Goal: Information Seeking & Learning: Learn about a topic

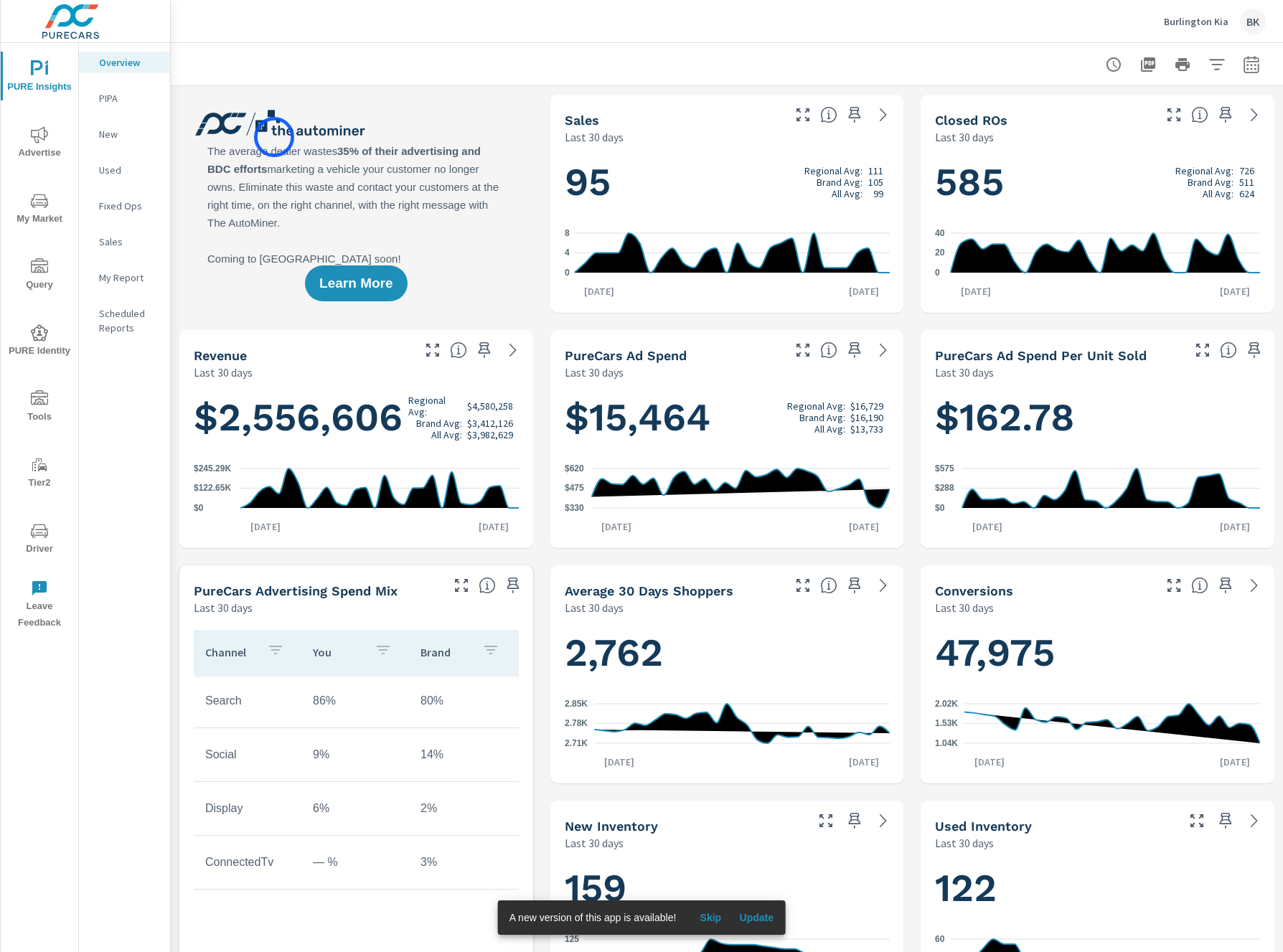
scroll to position [1, 0]
click at [709, 913] on span "Skip" at bounding box center [711, 917] width 35 height 13
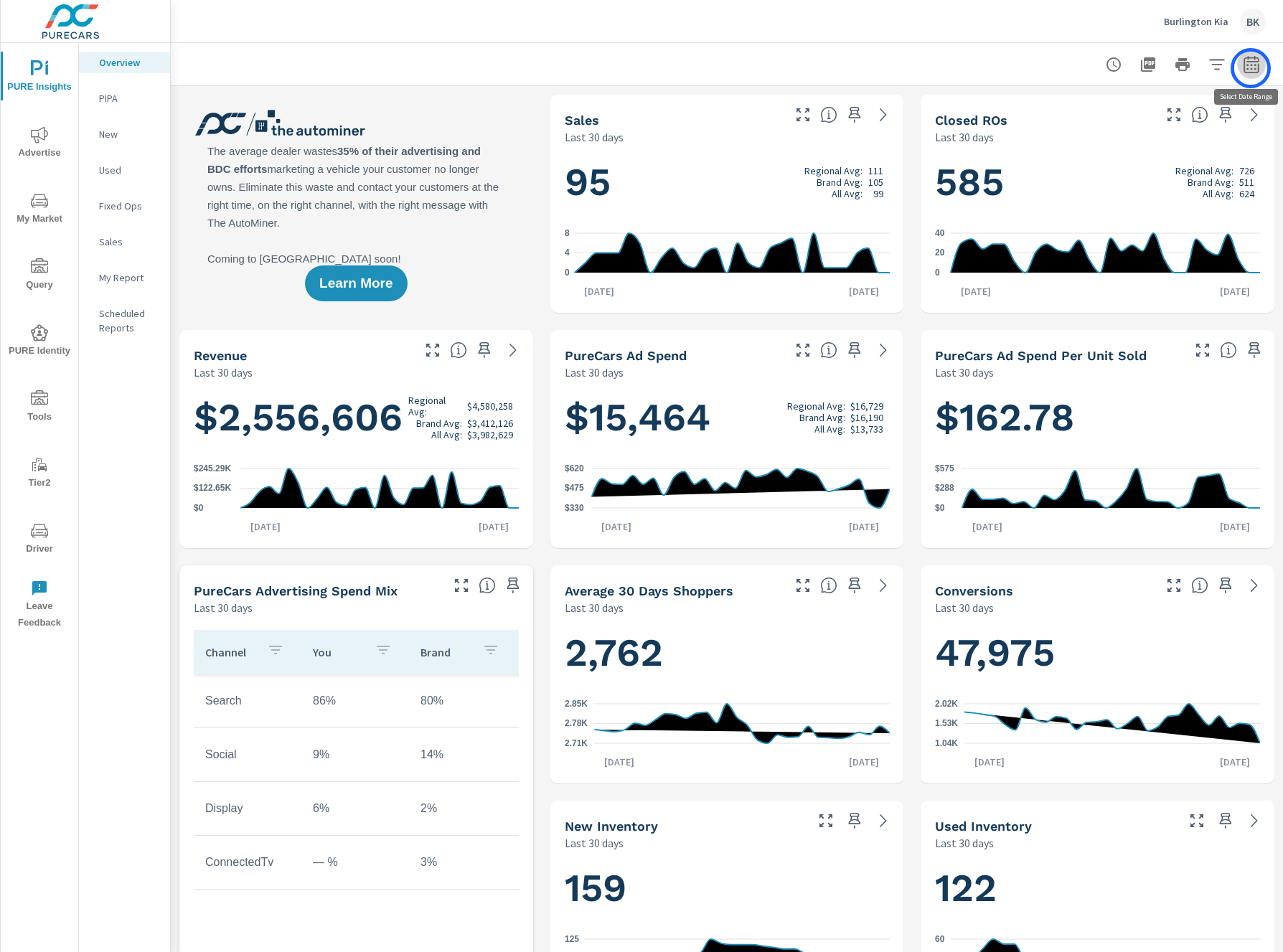
click at [1251, 69] on icon "button" at bounding box center [1250, 67] width 9 height 6
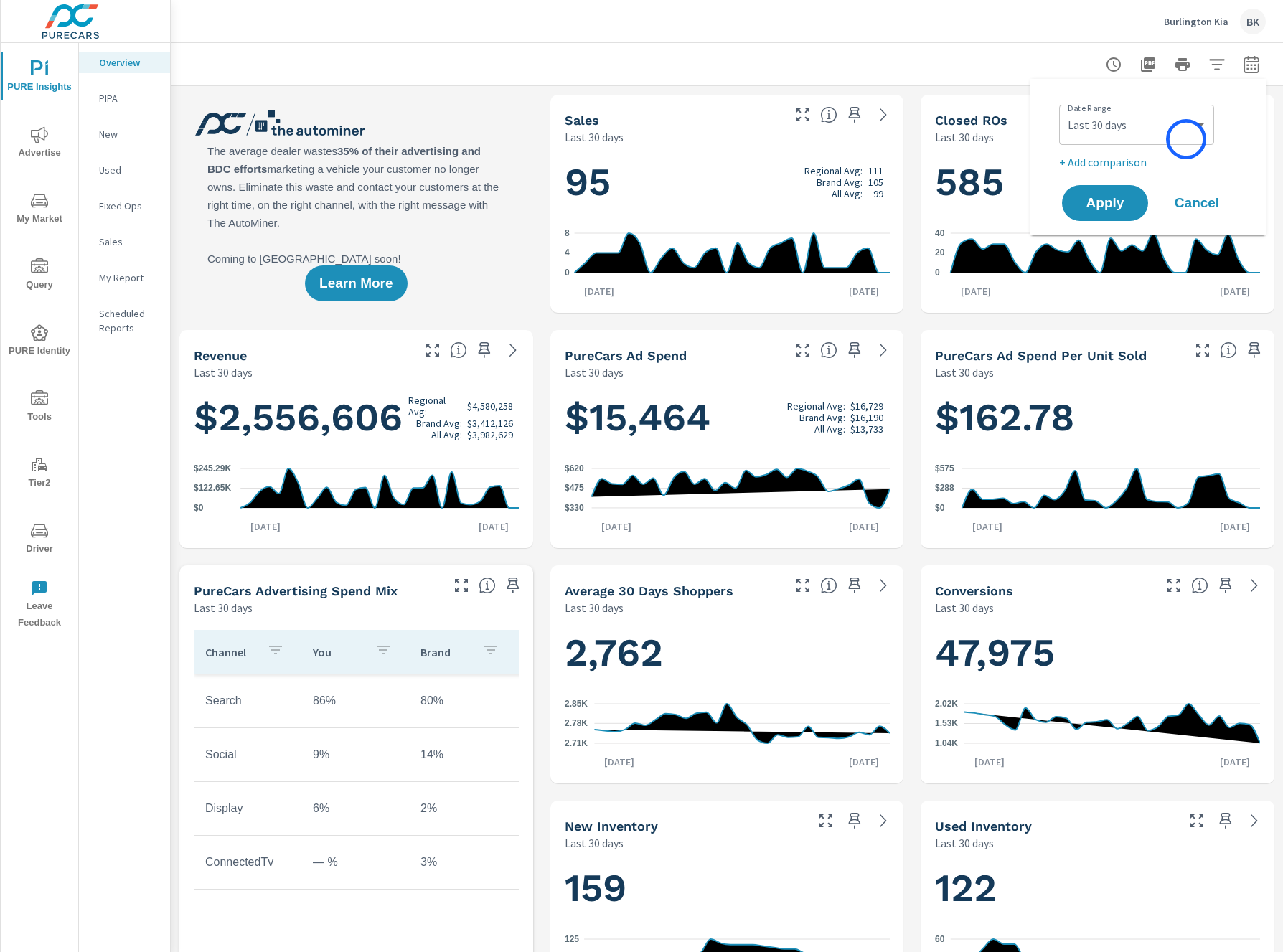
click at [1186, 139] on div "Custom Yesterday Last week Last 7 days Last 14 days Last 30 days Last 45 days L…" at bounding box center [1137, 124] width 155 height 40
click at [1186, 128] on select "Custom Yesterday Last week Last 7 days Last 14 days Last 30 days Last 45 days L…" at bounding box center [1137, 124] width 143 height 29
click at [1065, 110] on select "Custom Yesterday Last week Last 7 days Last 14 days Last 30 days Last 45 days L…" at bounding box center [1137, 124] width 143 height 29
select select "Last month"
click at [1123, 170] on p "+ Add comparison" at bounding box center [1151, 162] width 184 height 17
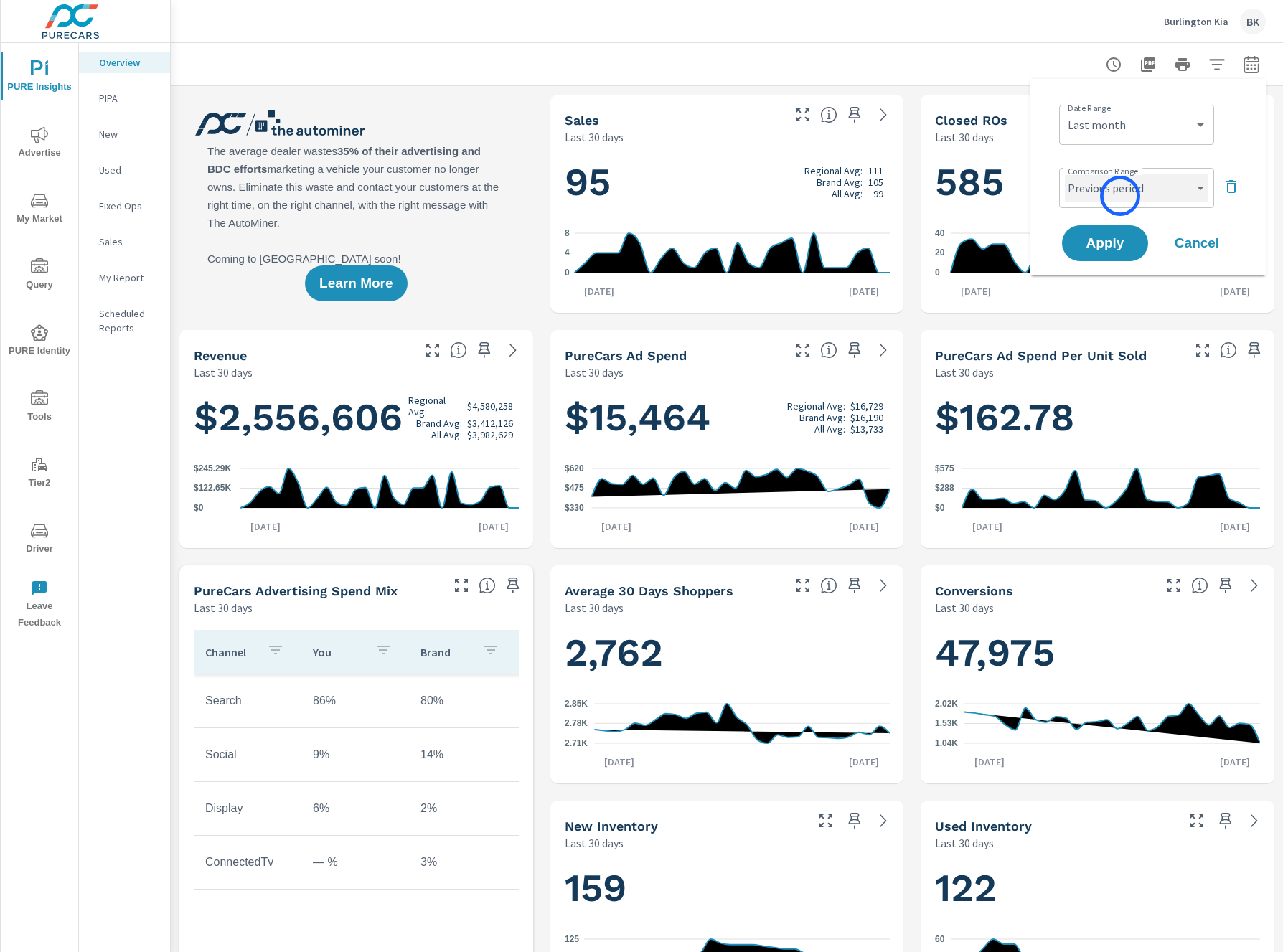
click at [1120, 196] on select "Custom Previous period Previous month Previous year" at bounding box center [1137, 188] width 143 height 29
click at [1065, 174] on select "Custom Previous period Previous month Previous year" at bounding box center [1137, 188] width 143 height 29
select select "Previous month"
click at [1110, 244] on span "Apply" at bounding box center [1105, 243] width 59 height 14
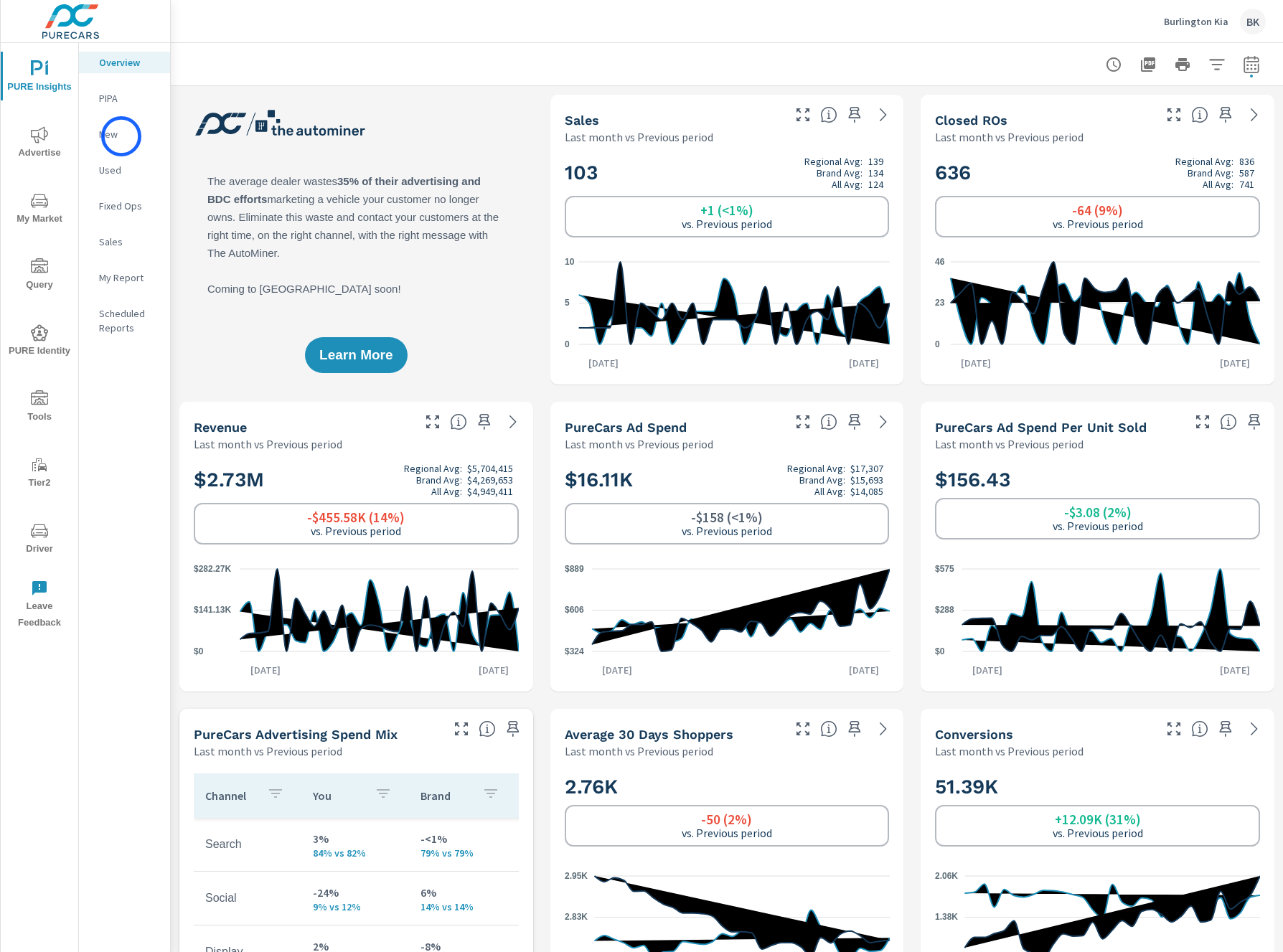
click at [122, 136] on p "New" at bounding box center [129, 134] width 60 height 14
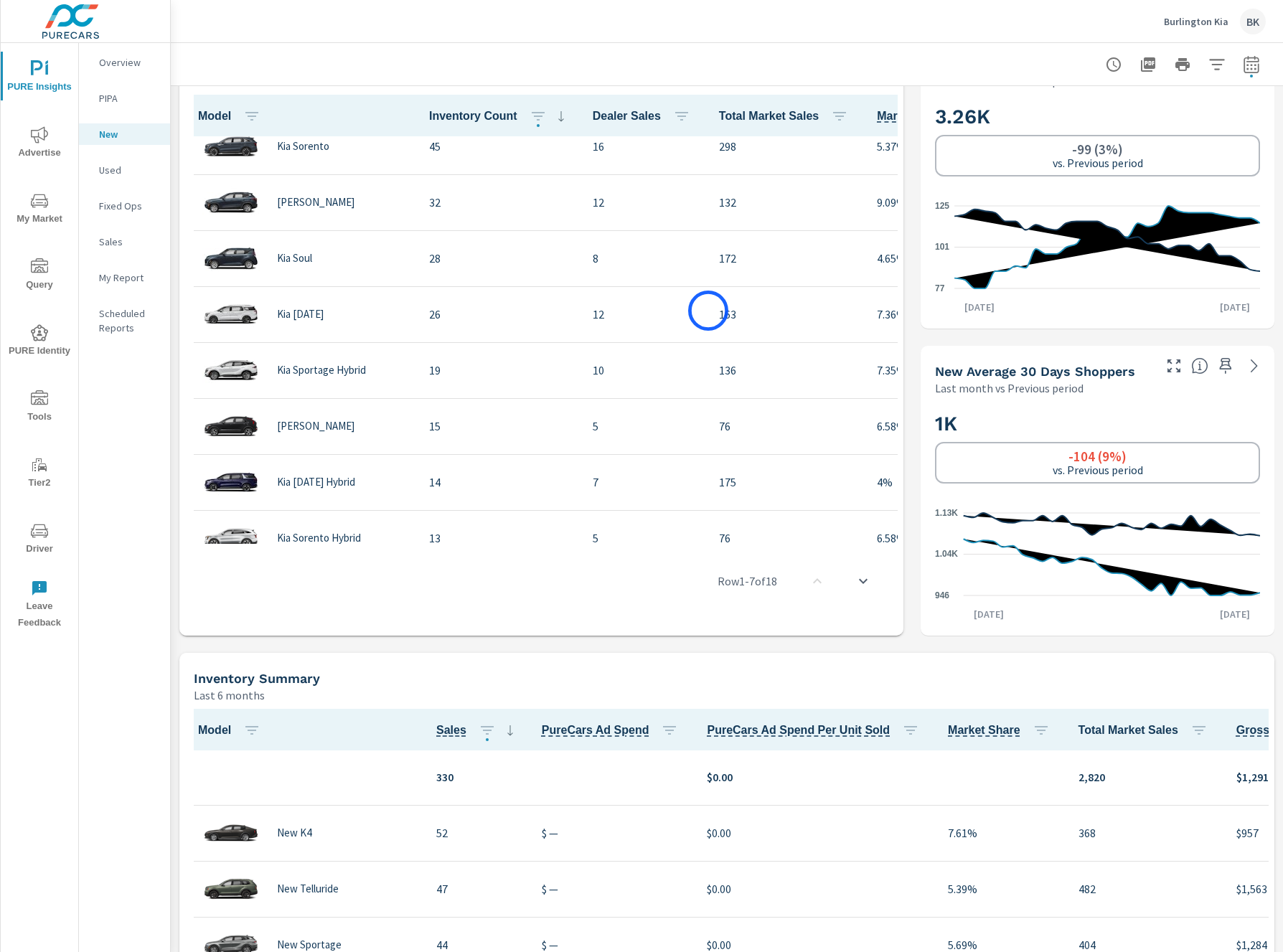
scroll to position [292, 0]
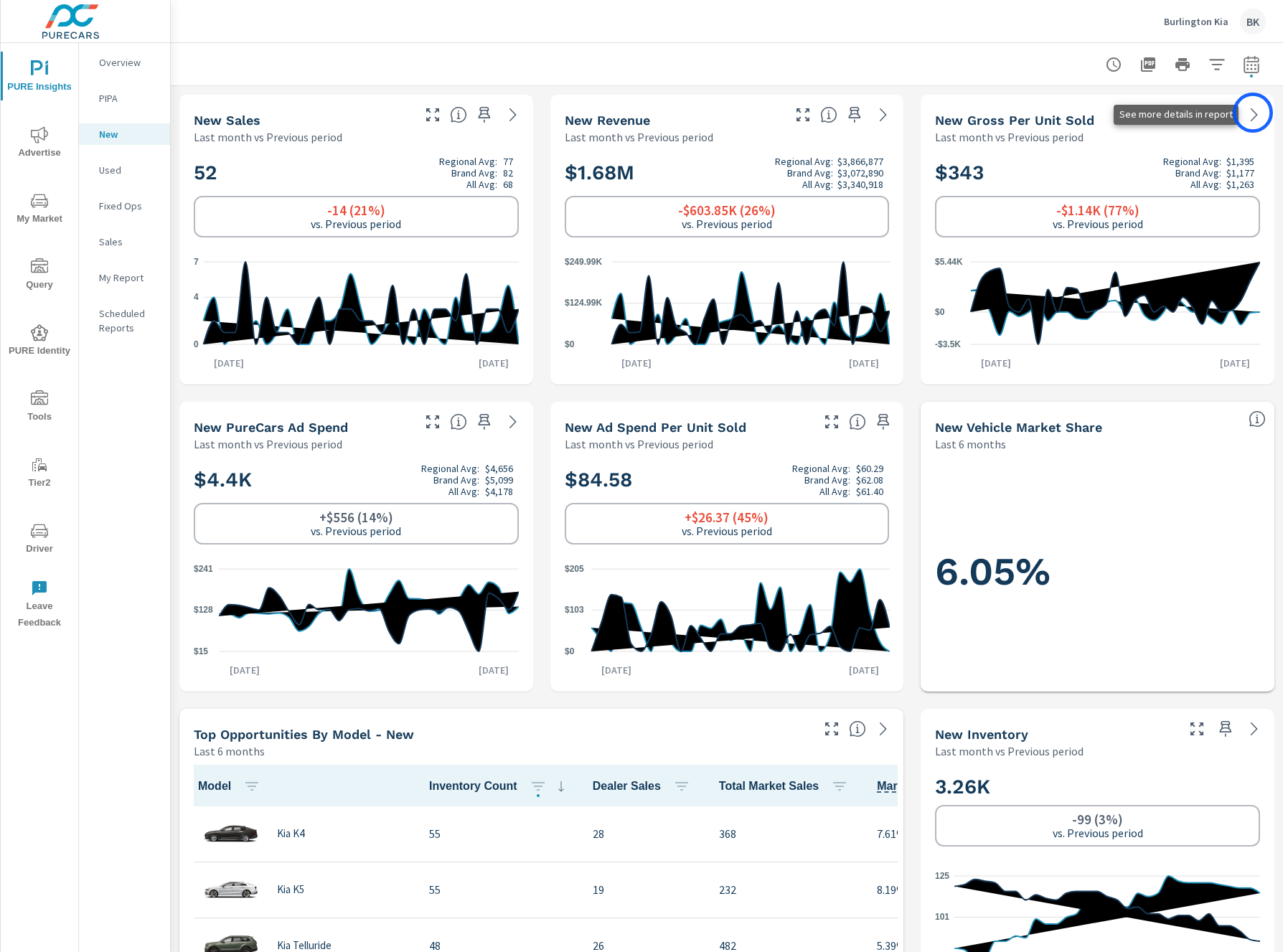
click at [1253, 112] on icon at bounding box center [1254, 114] width 17 height 17
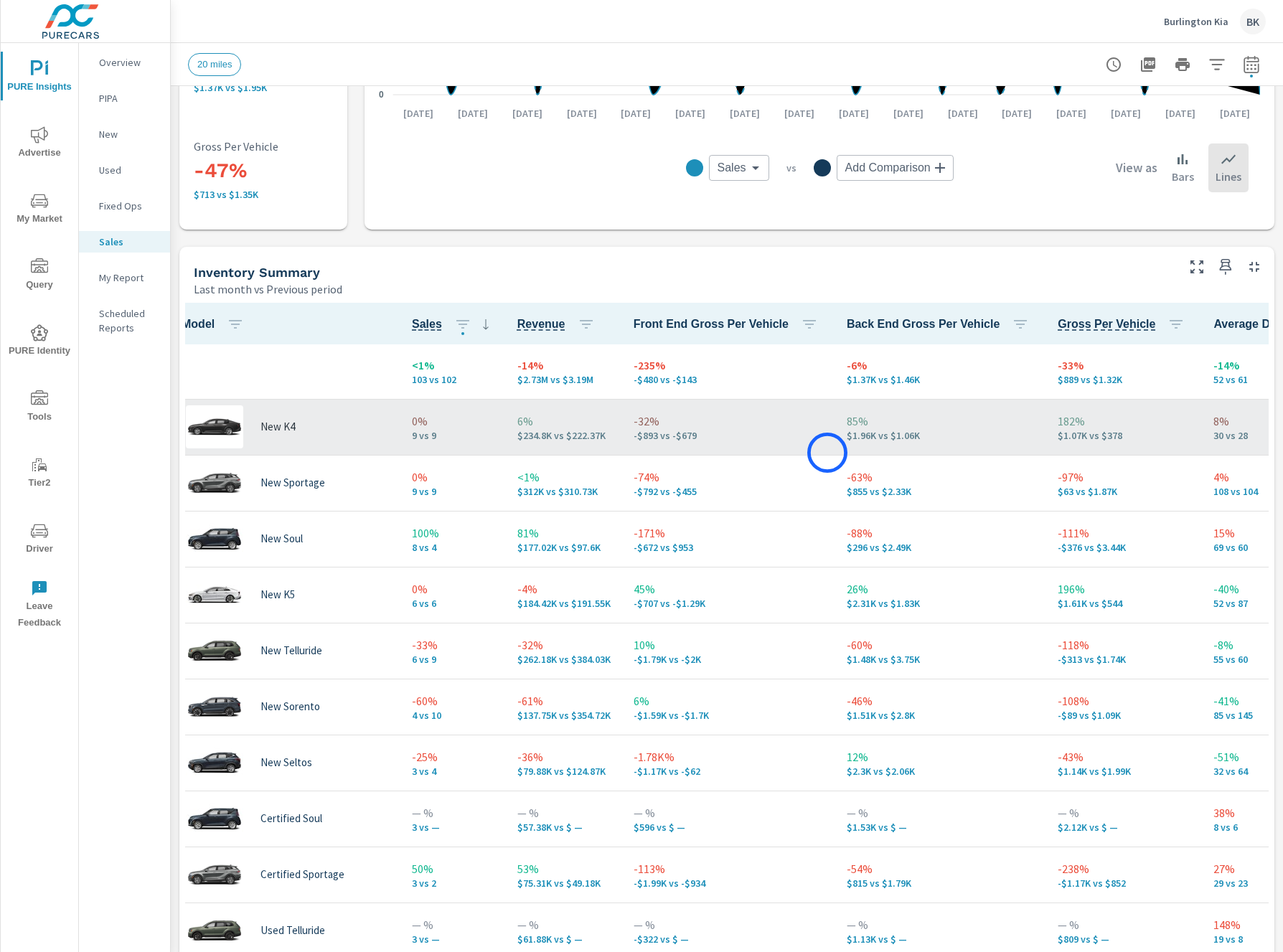
scroll to position [1, 0]
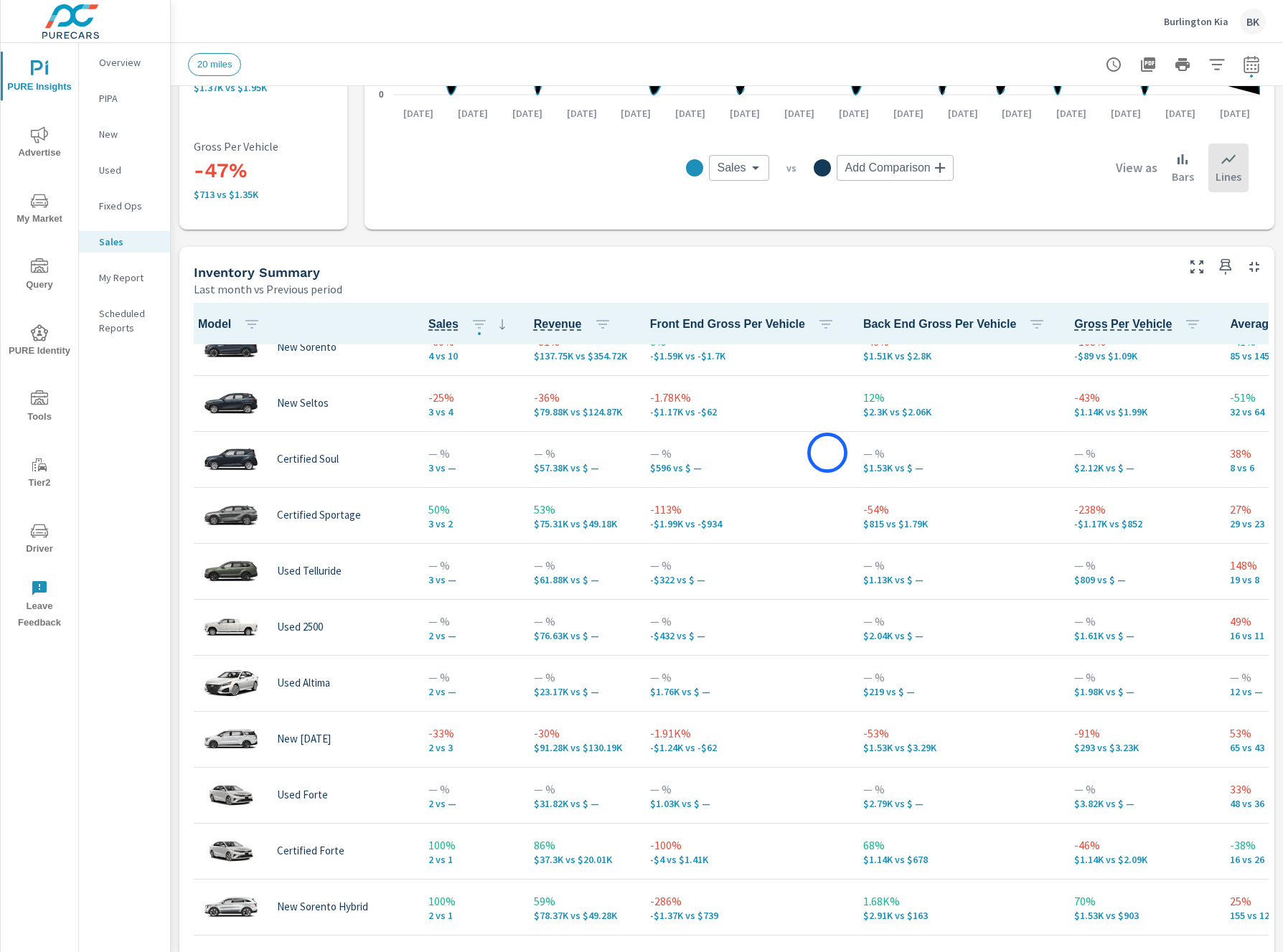
scroll to position [77, 0]
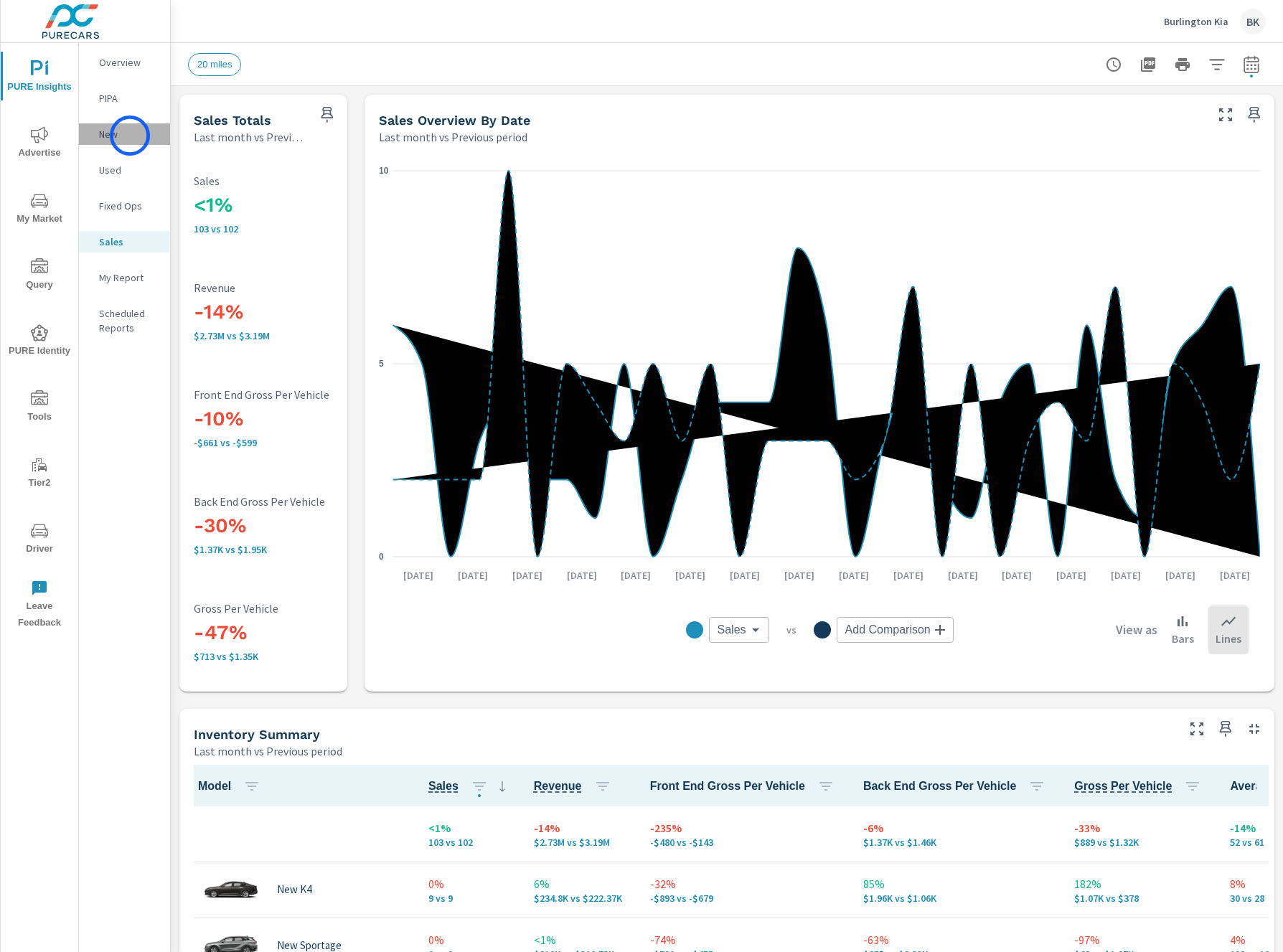
click at [130, 135] on p "New" at bounding box center [129, 134] width 60 height 14
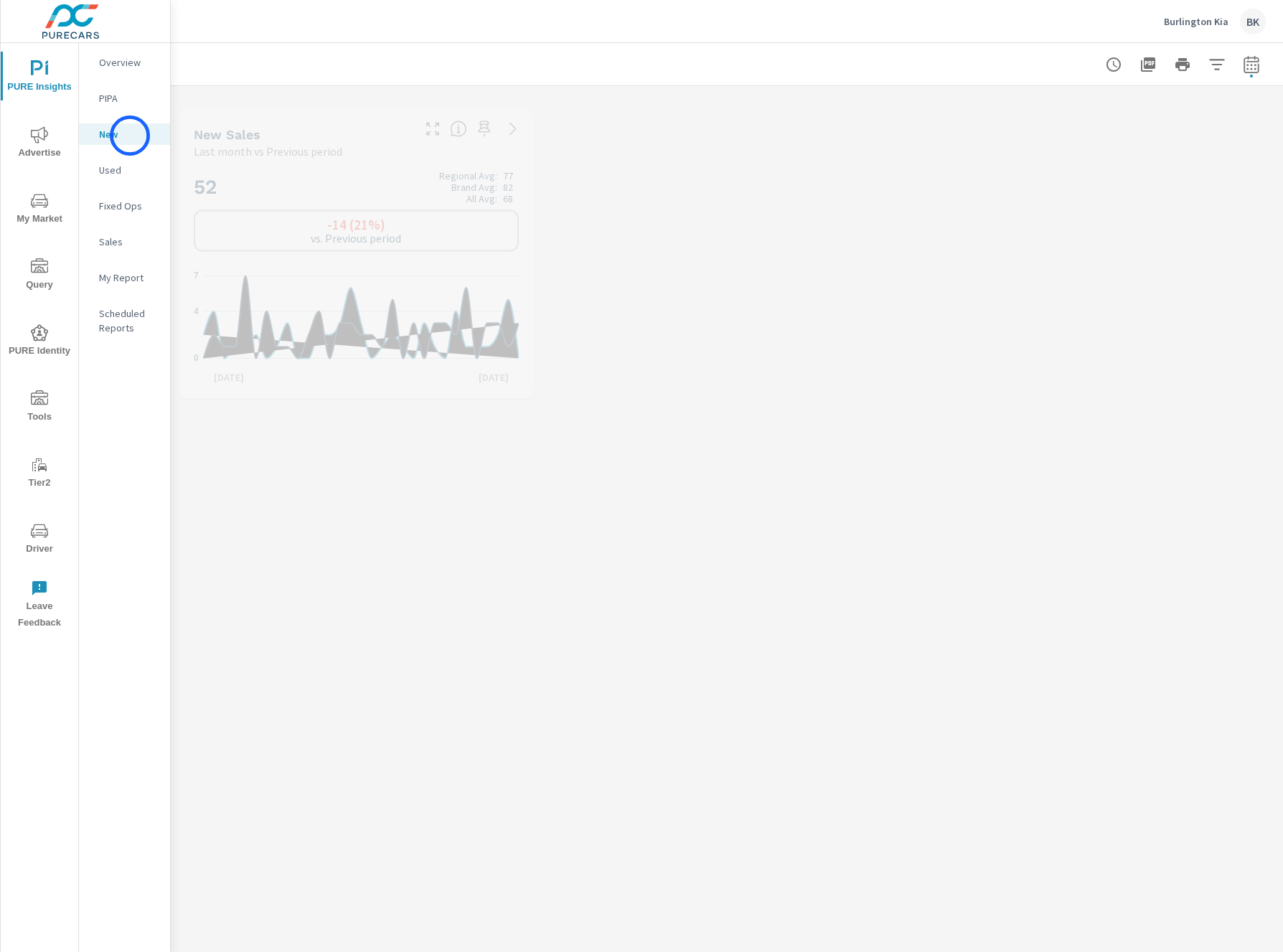
scroll to position [1, 0]
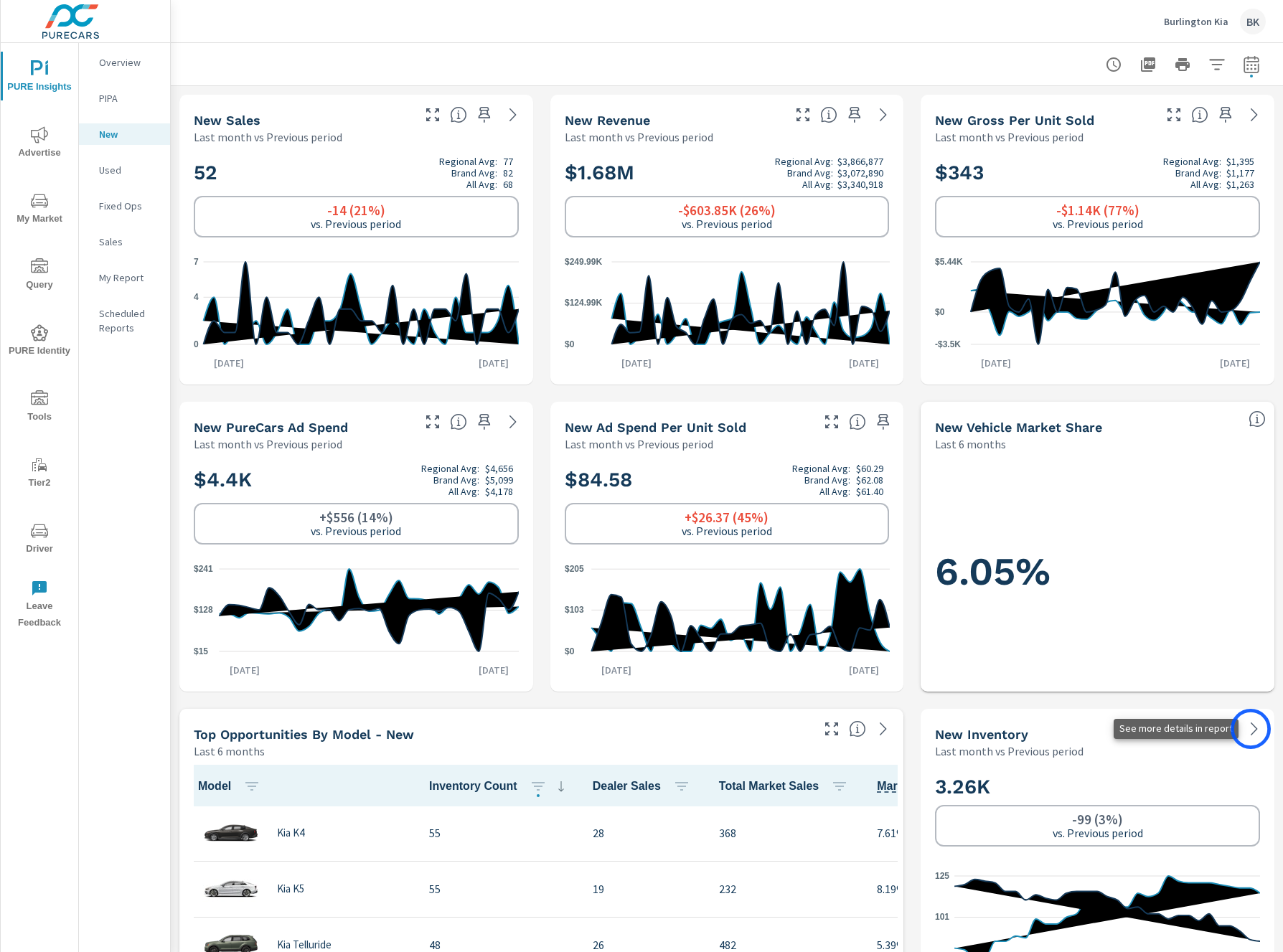
click at [1251, 729] on icon at bounding box center [1254, 728] width 17 height 17
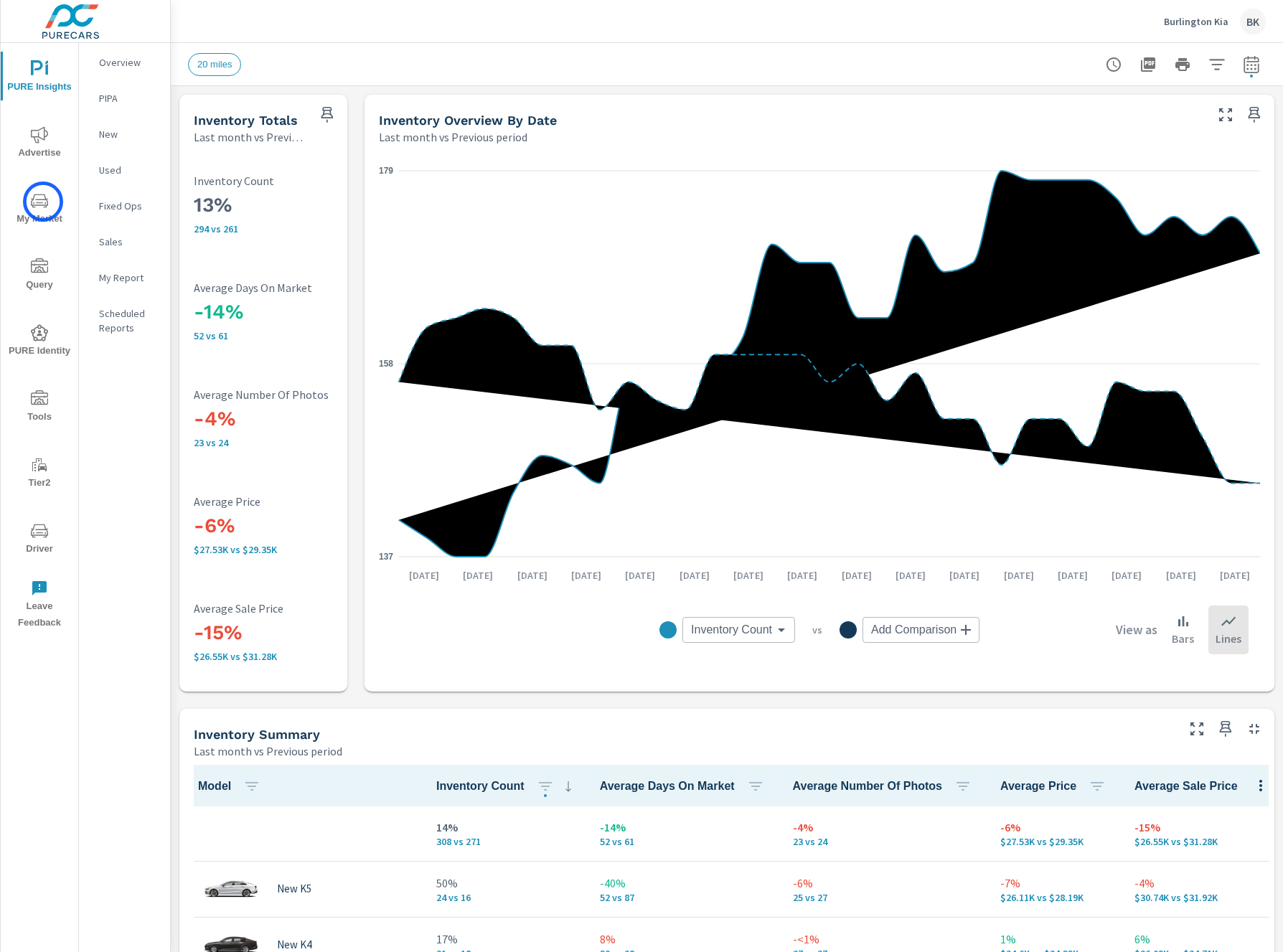
click at [43, 202] on icon "nav menu" at bounding box center [39, 201] width 17 height 17
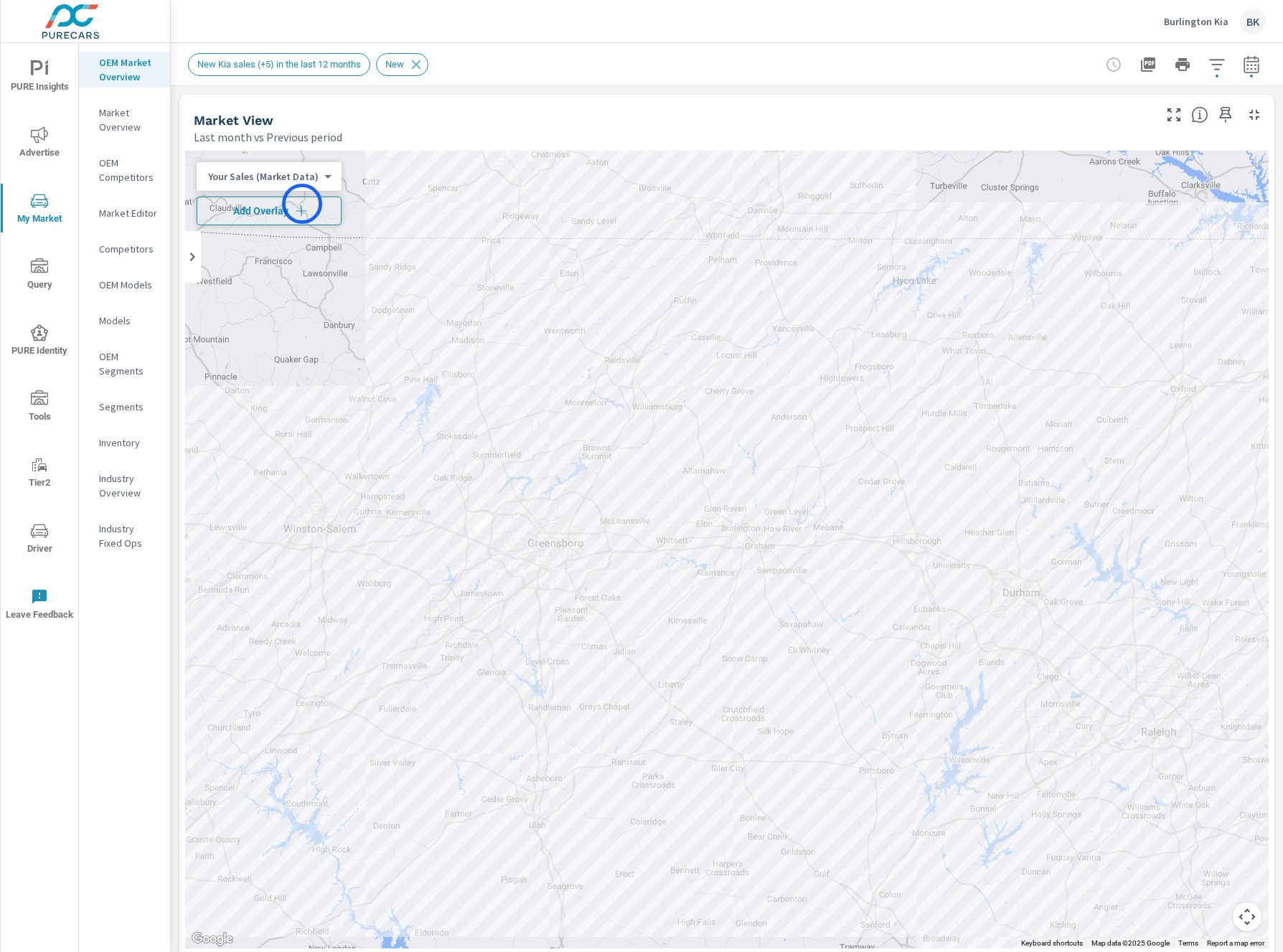
click at [302, 204] on icon "button" at bounding box center [301, 211] width 14 height 14
click at [1246, 69] on icon "button" at bounding box center [1251, 64] width 17 height 17
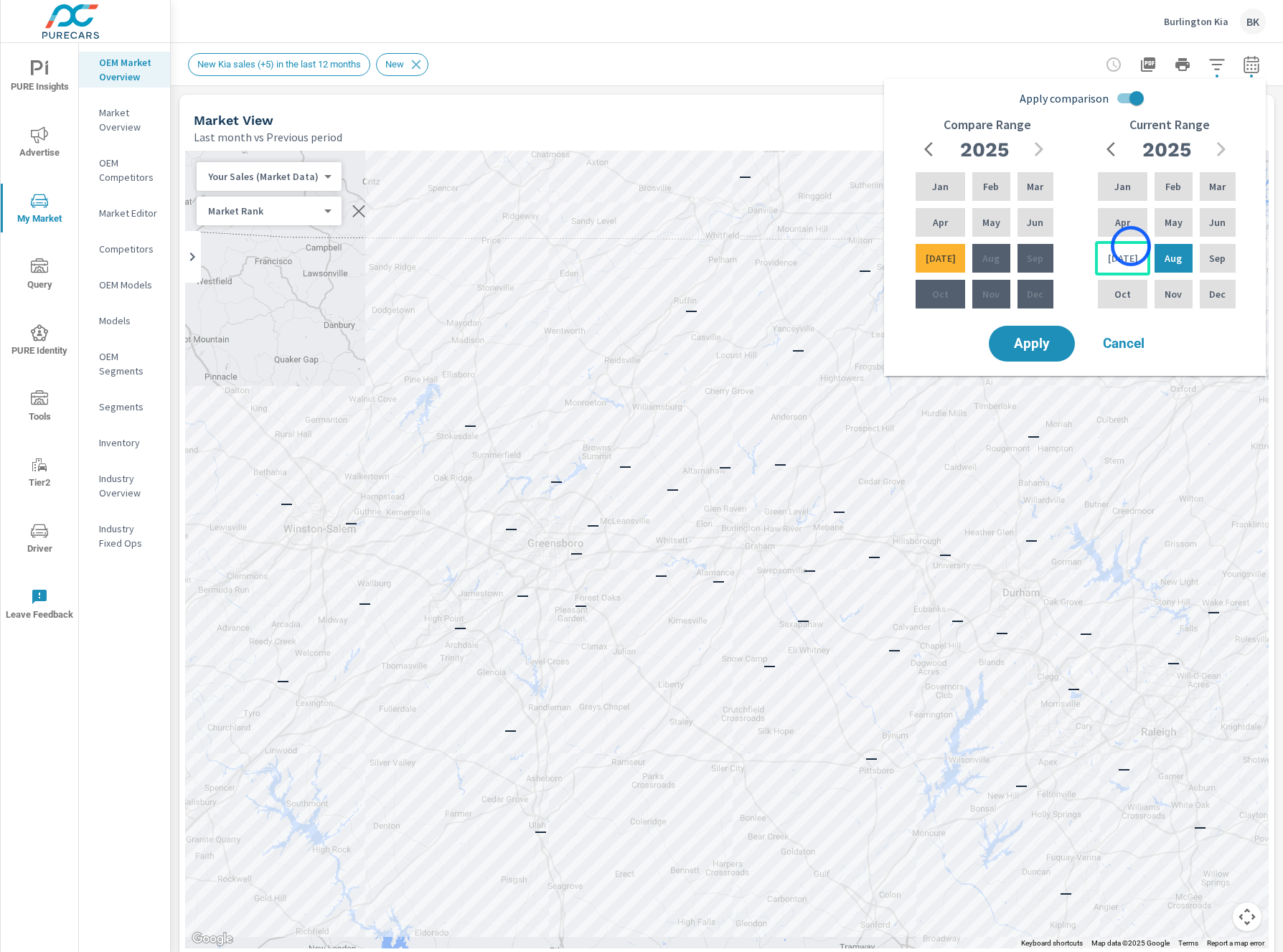
click at [1131, 246] on div "Jul" at bounding box center [1123, 258] width 56 height 35
click at [1168, 188] on p "Feb" at bounding box center [1174, 187] width 16 height 14
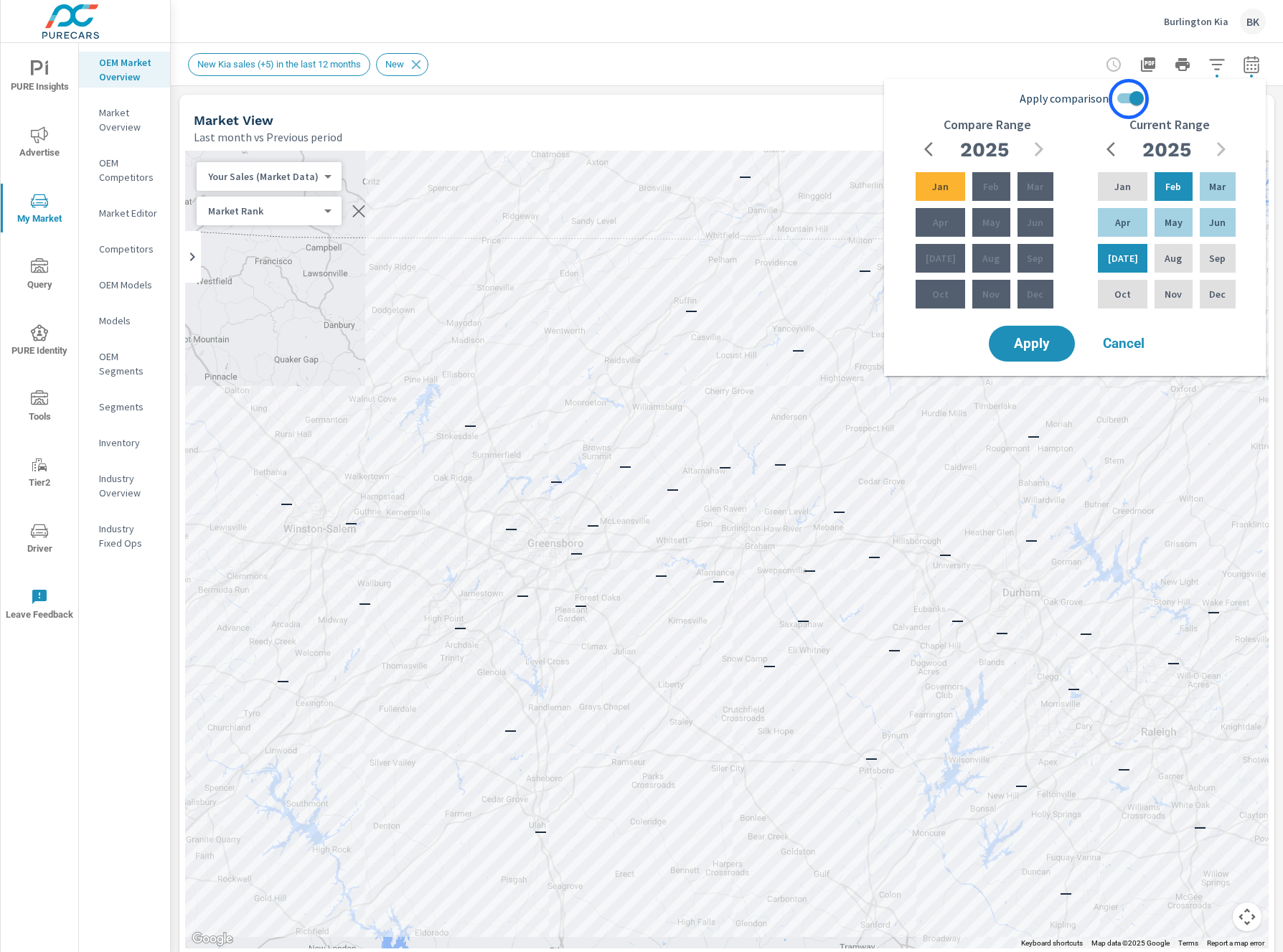
click at [1129, 99] on input "Apply comparison" at bounding box center [1137, 97] width 81 height 27
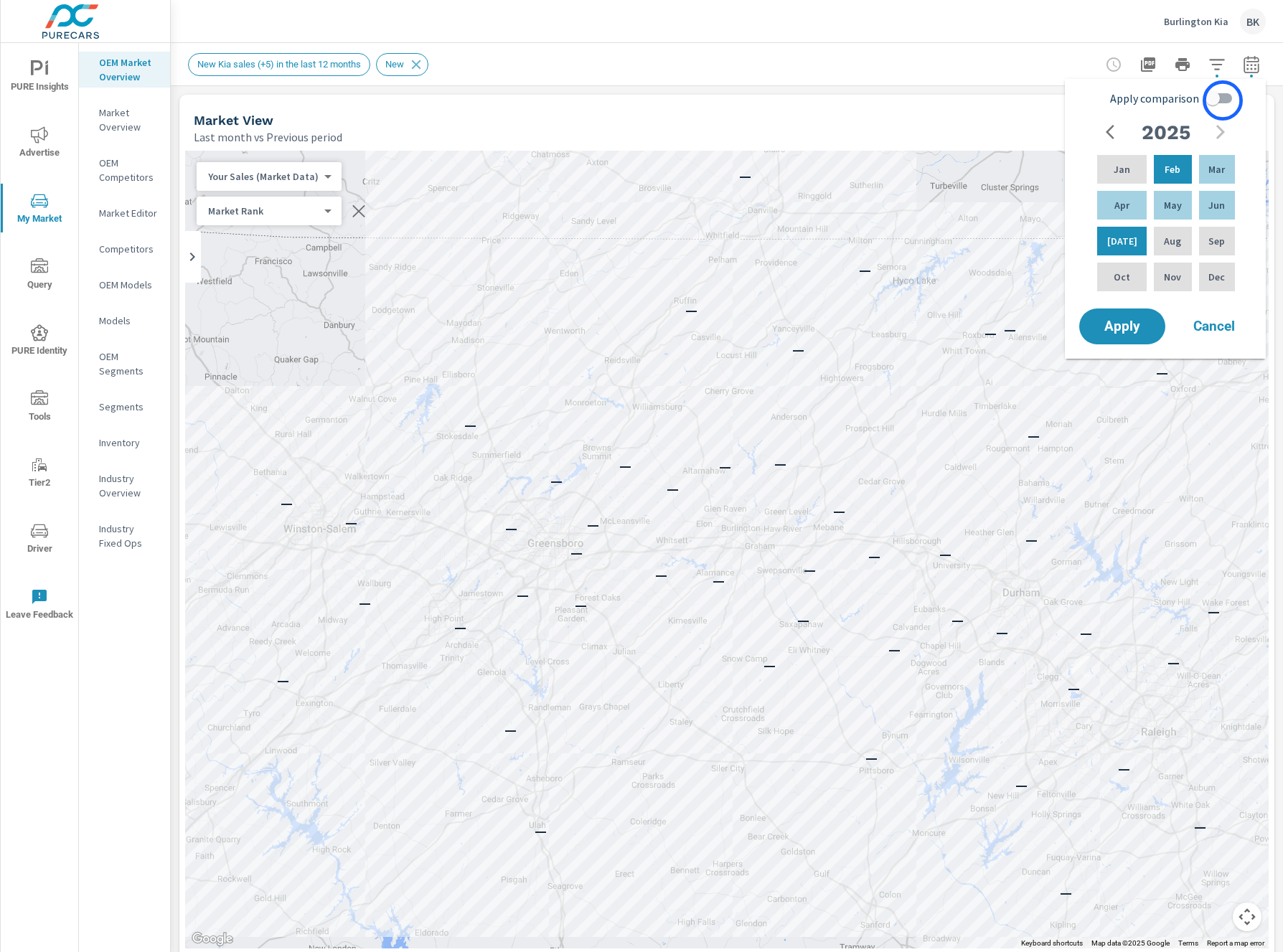
click at [1223, 100] on input "Apply comparison" at bounding box center [1212, 97] width 81 height 27
checkbox input "true"
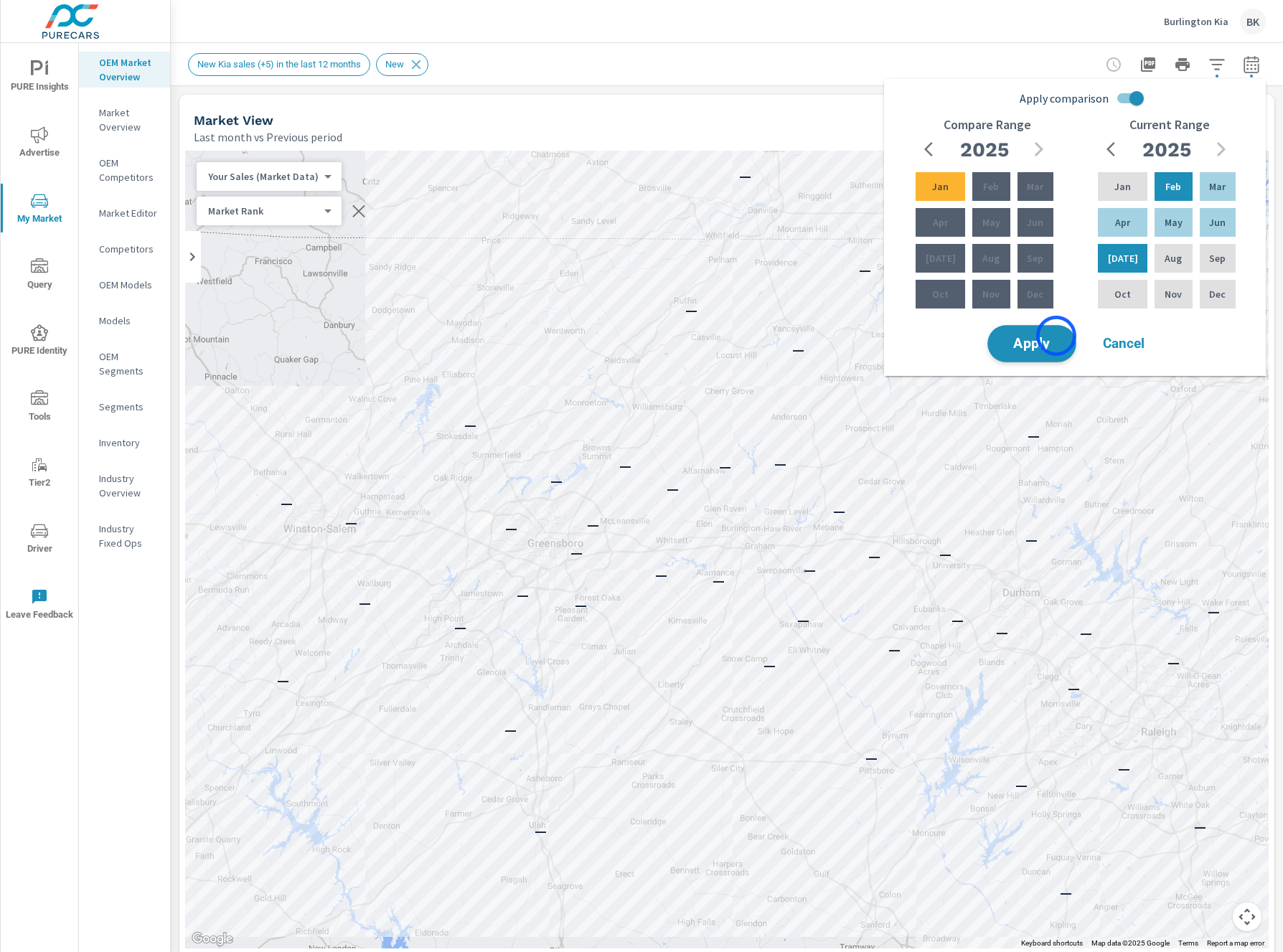
click at [1056, 337] on span "Apply" at bounding box center [1032, 344] width 59 height 14
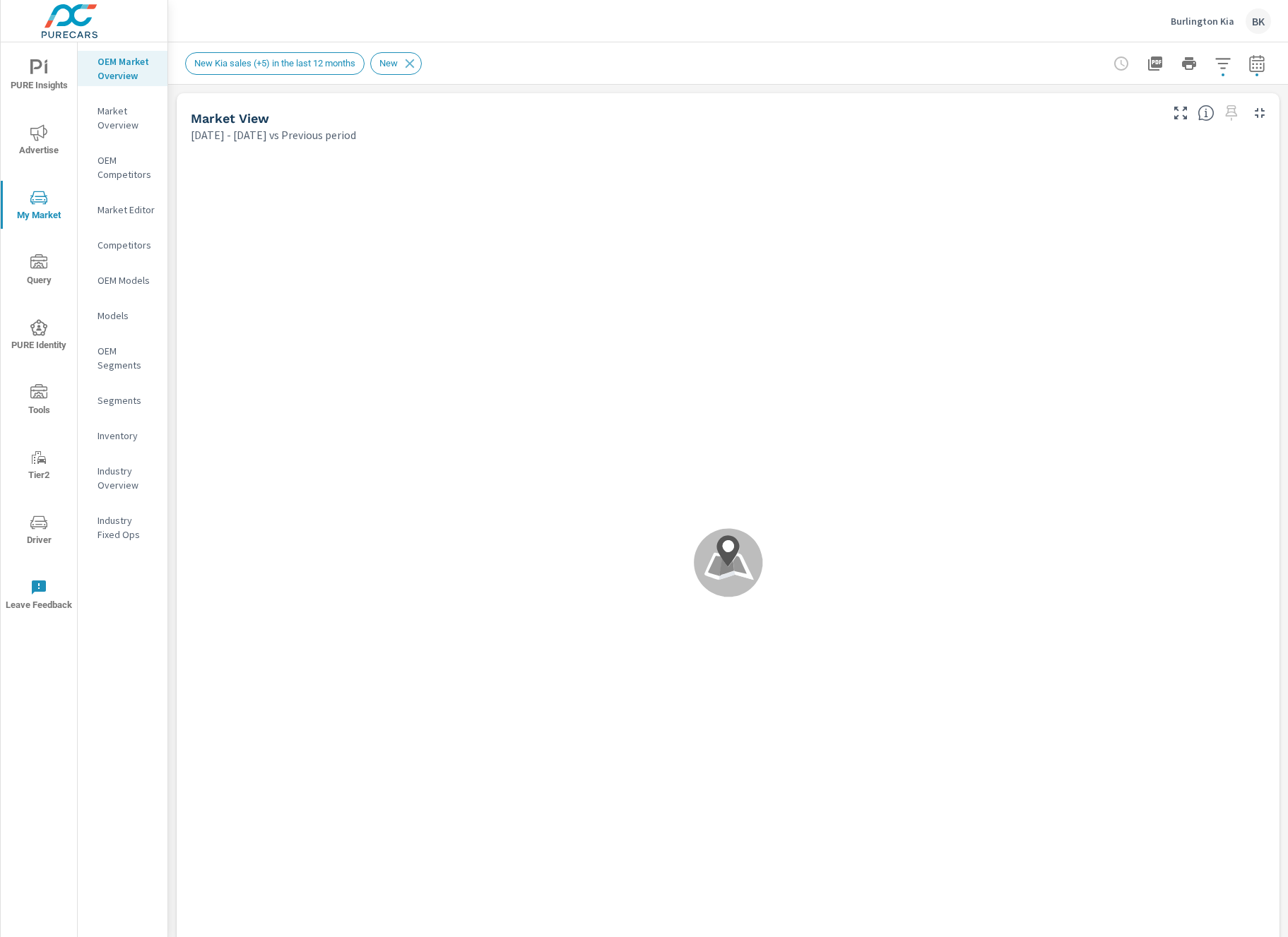
scroll to position [1, 0]
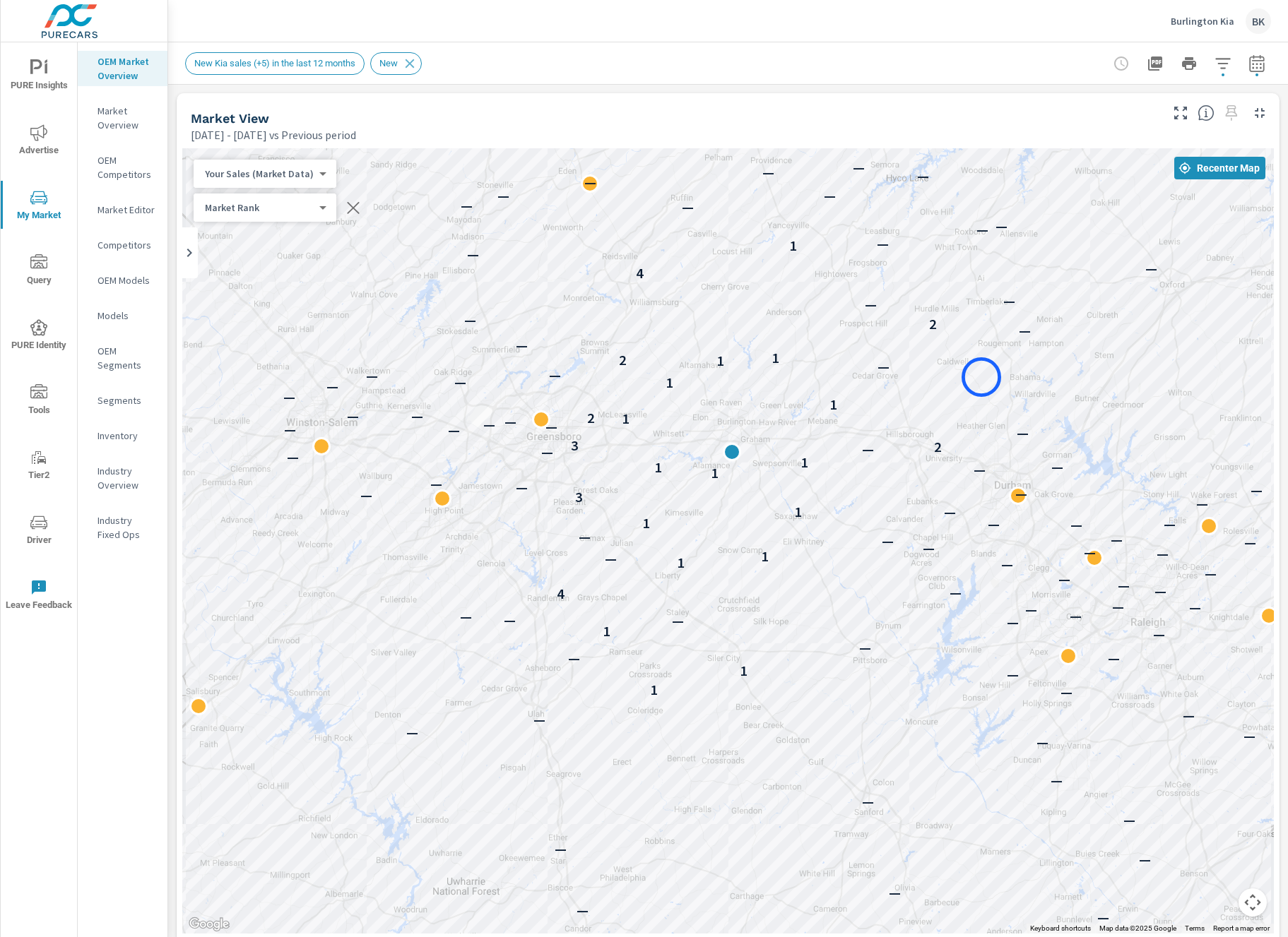
drag, startPoint x: 1151, startPoint y: 359, endPoint x: 981, endPoint y: 378, distance: 171.1
click at [981, 378] on div "— — — — — — — — — — — — — — — — — — — — — — — — — — — — — — — — 1 — 1 — — — — 1…" at bounding box center [728, 541] width 1091 height 785
click at [49, 148] on span "Advertise" at bounding box center [38, 141] width 67 height 34
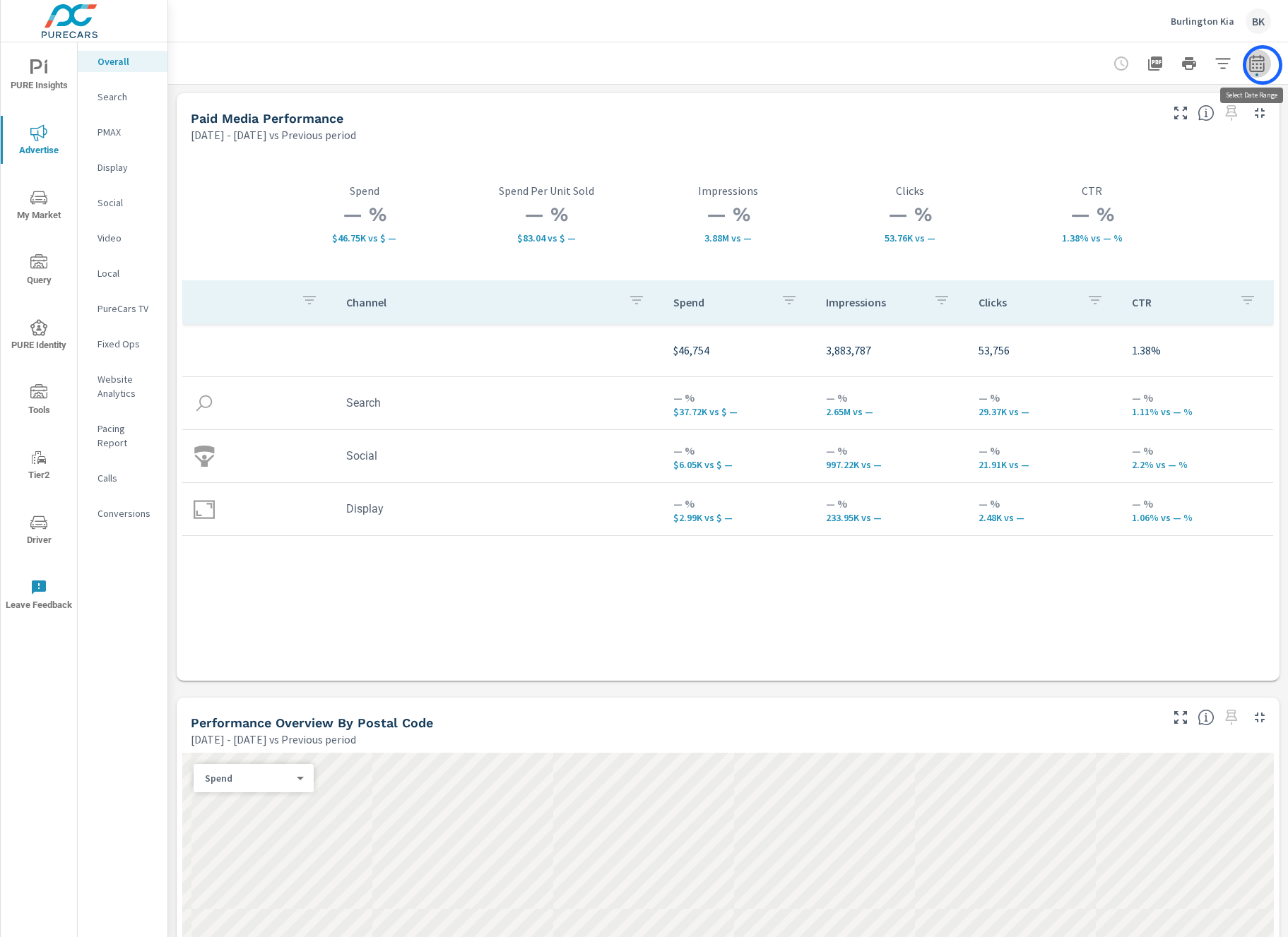
click at [1263, 65] on icon "button" at bounding box center [1256, 63] width 15 height 17
select select "Previous period"
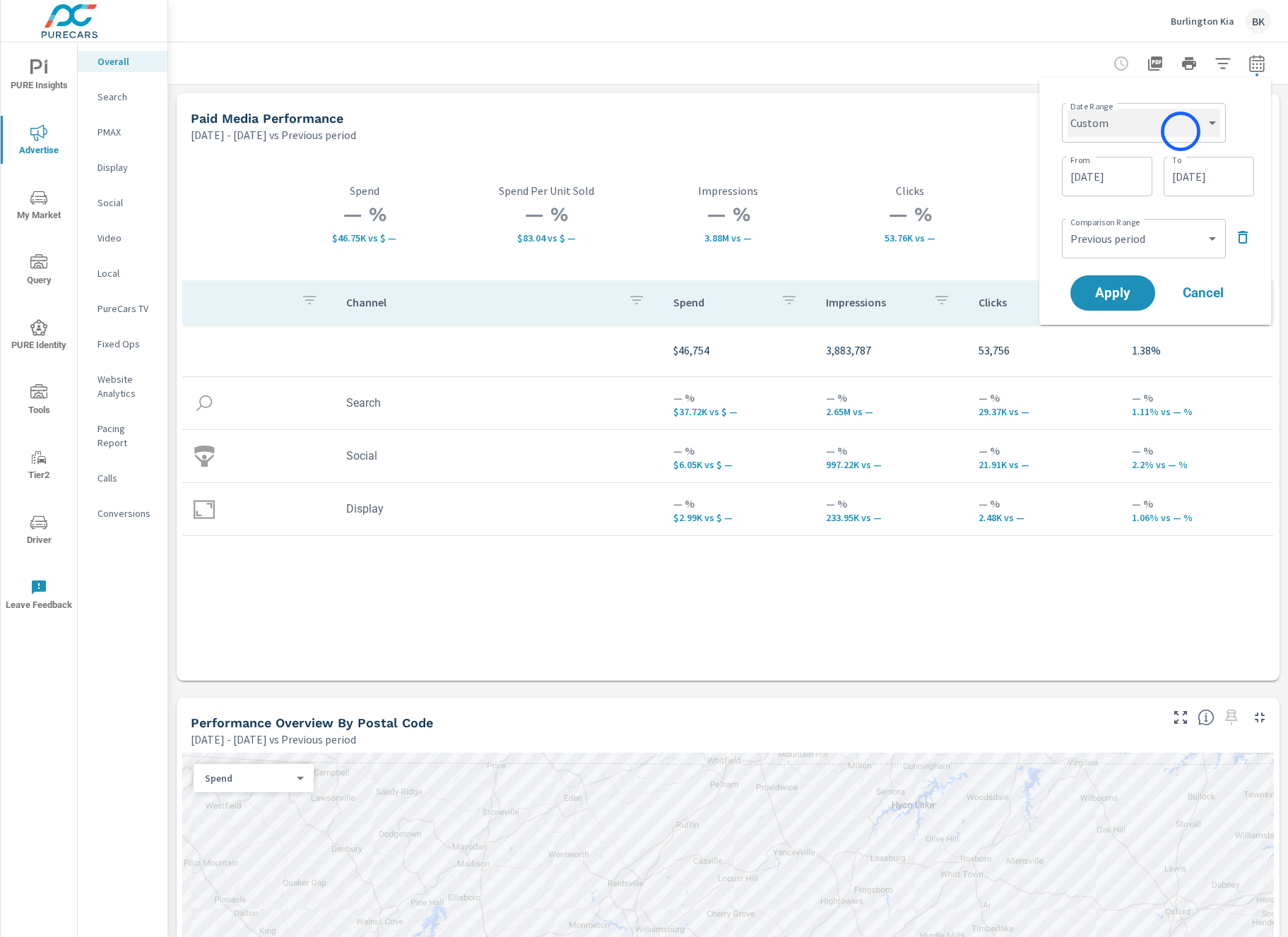
click at [1176, 128] on select "Custom Yesterday Last week Last 7 days Last 14 days Last 30 days Last 45 days L…" at bounding box center [1143, 122] width 153 height 28
click at [1067, 109] on select "Custom Yesterday Last week Last 7 days Last 14 days Last 30 days Last 45 days L…" at bounding box center [1143, 122] width 153 height 28
select select "Last month"
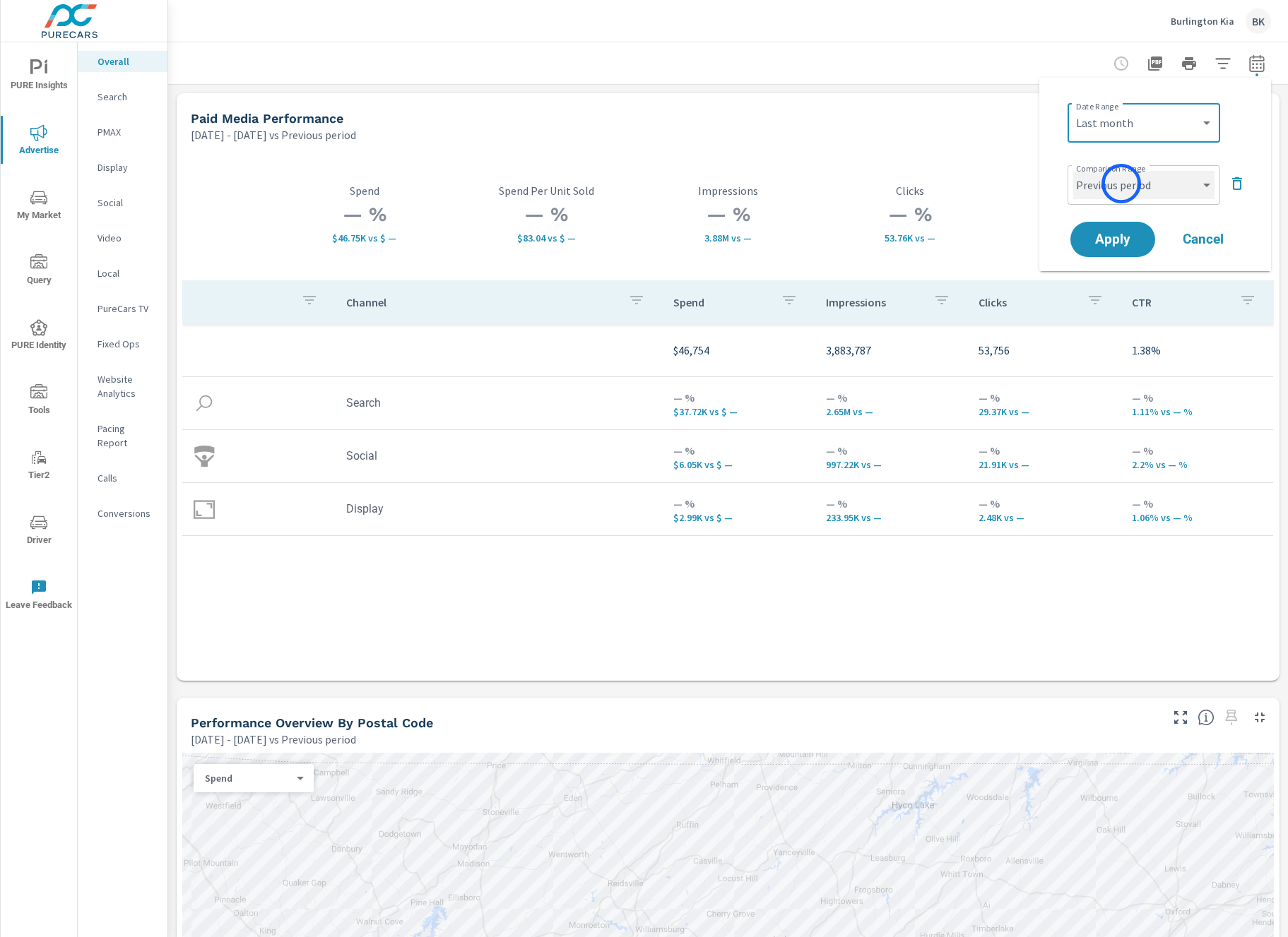
click at [1121, 184] on select "Custom Previous period Previous month Previous year" at bounding box center [1143, 185] width 141 height 28
click at [1073, 171] on select "Custom Previous period Previous month Previous year" at bounding box center [1143, 185] width 141 height 28
select select "Previous month"
click at [1119, 246] on span "Apply" at bounding box center [1112, 240] width 58 height 14
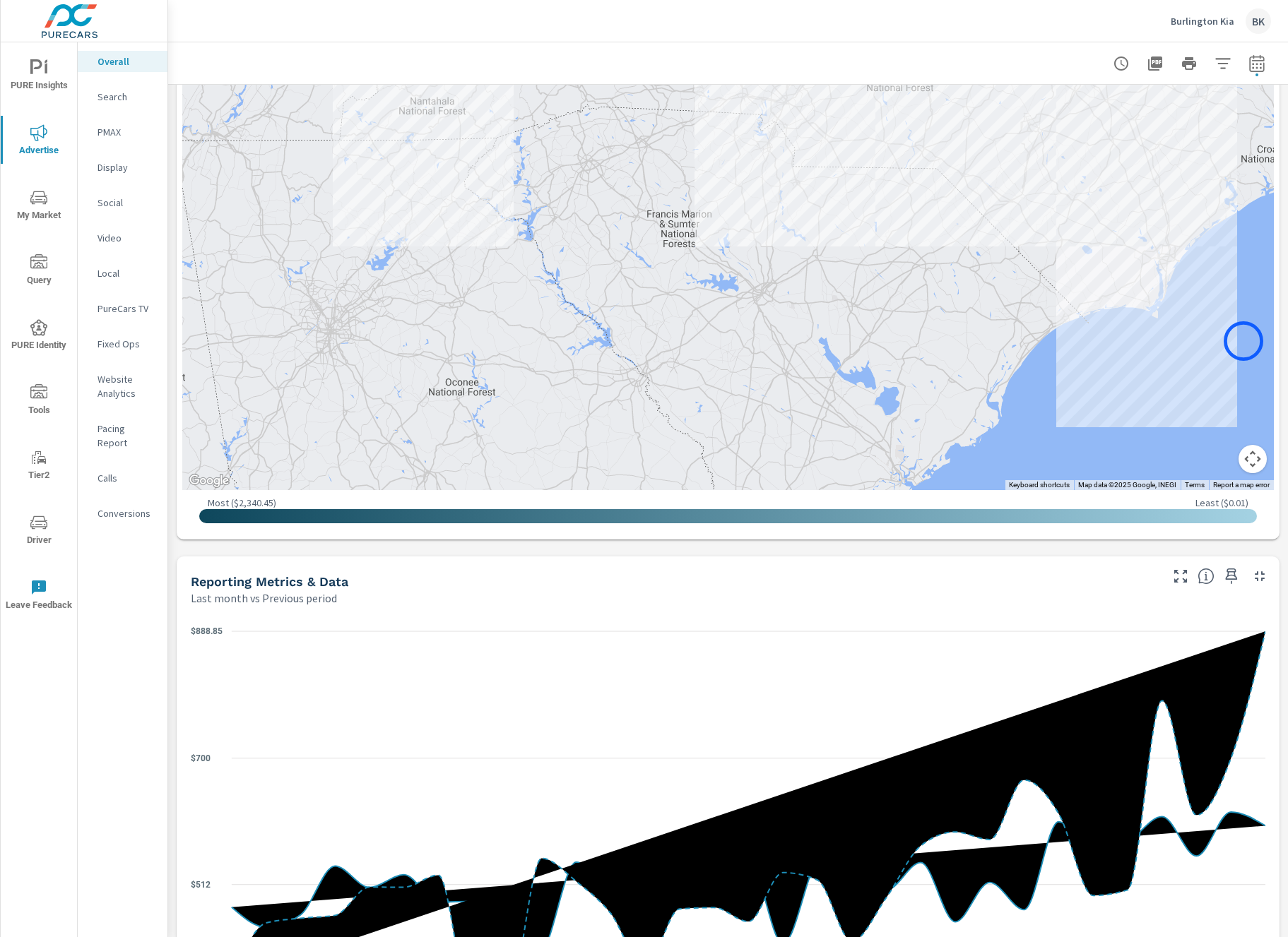
scroll to position [624, 0]
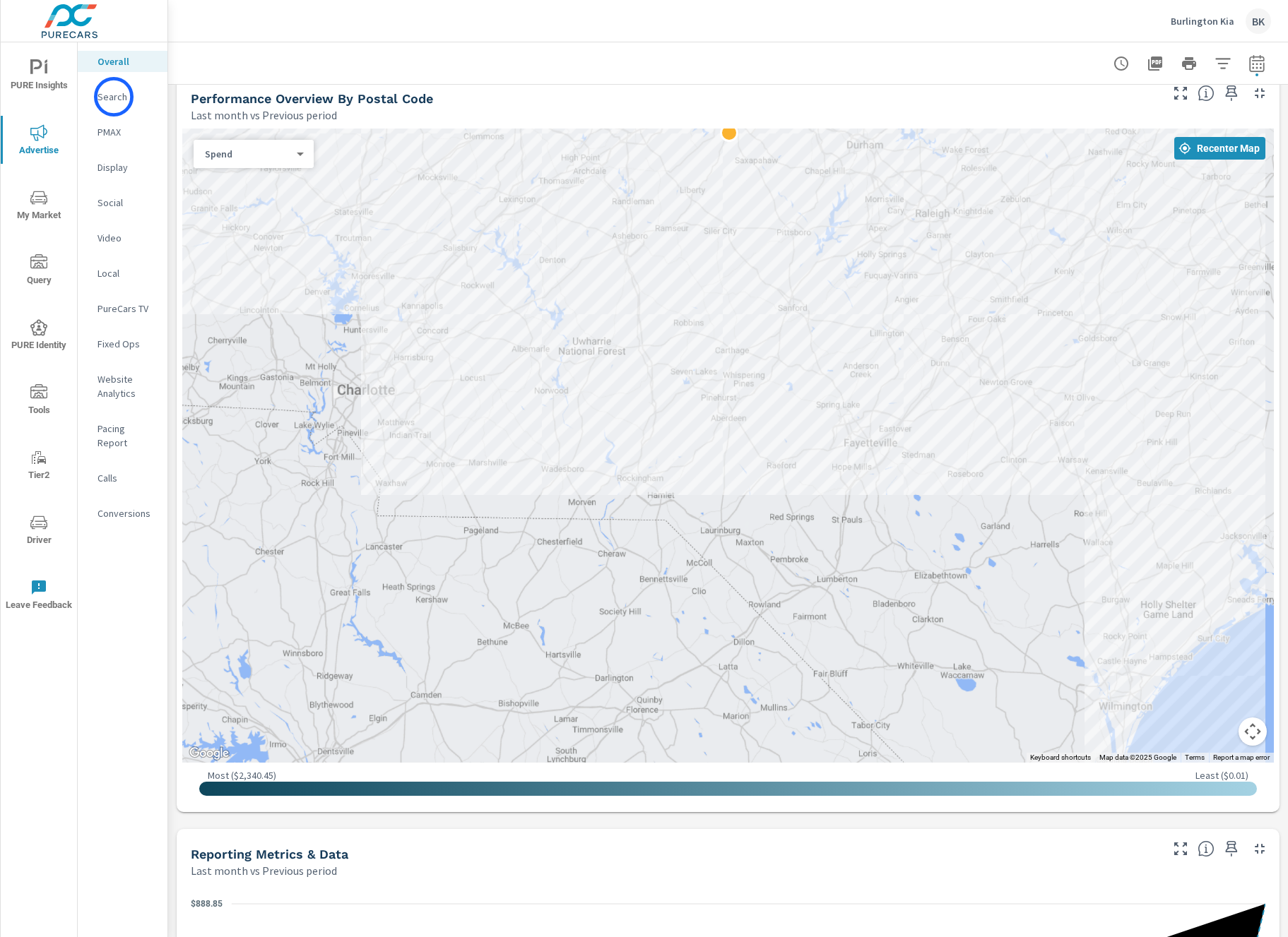
click at [113, 97] on p "Search" at bounding box center [127, 97] width 59 height 14
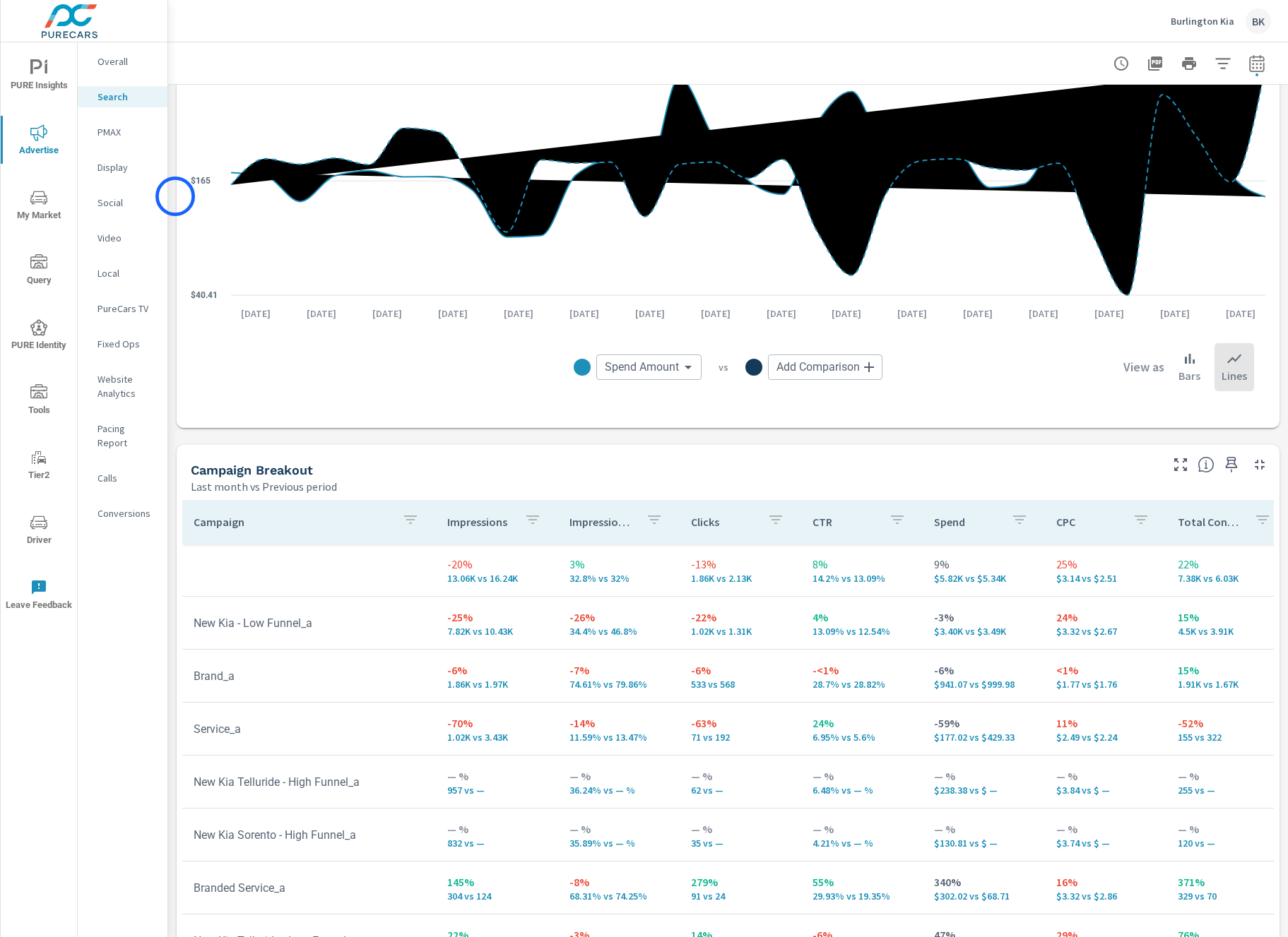
scroll to position [1112, 0]
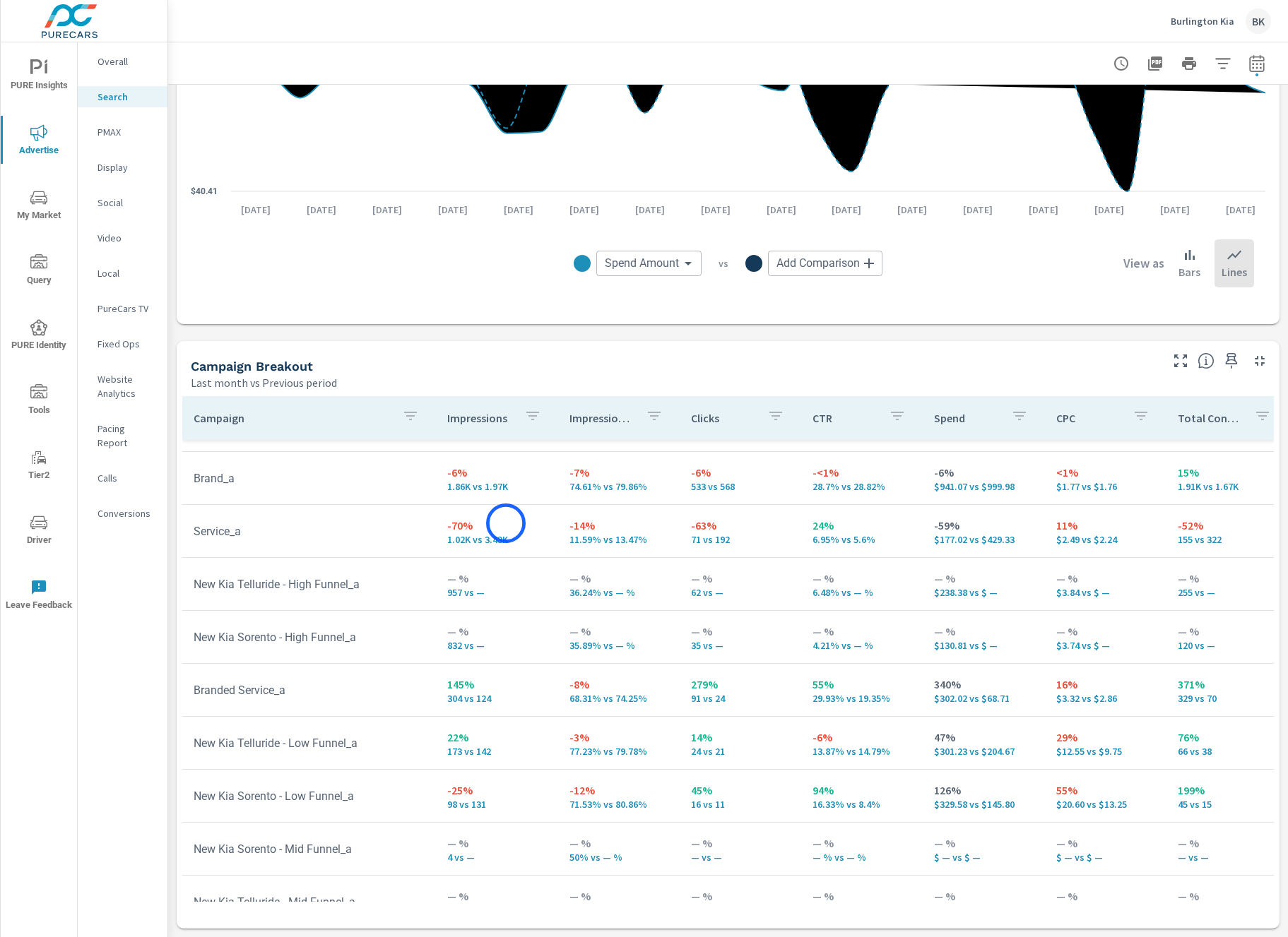
scroll to position [174, 0]
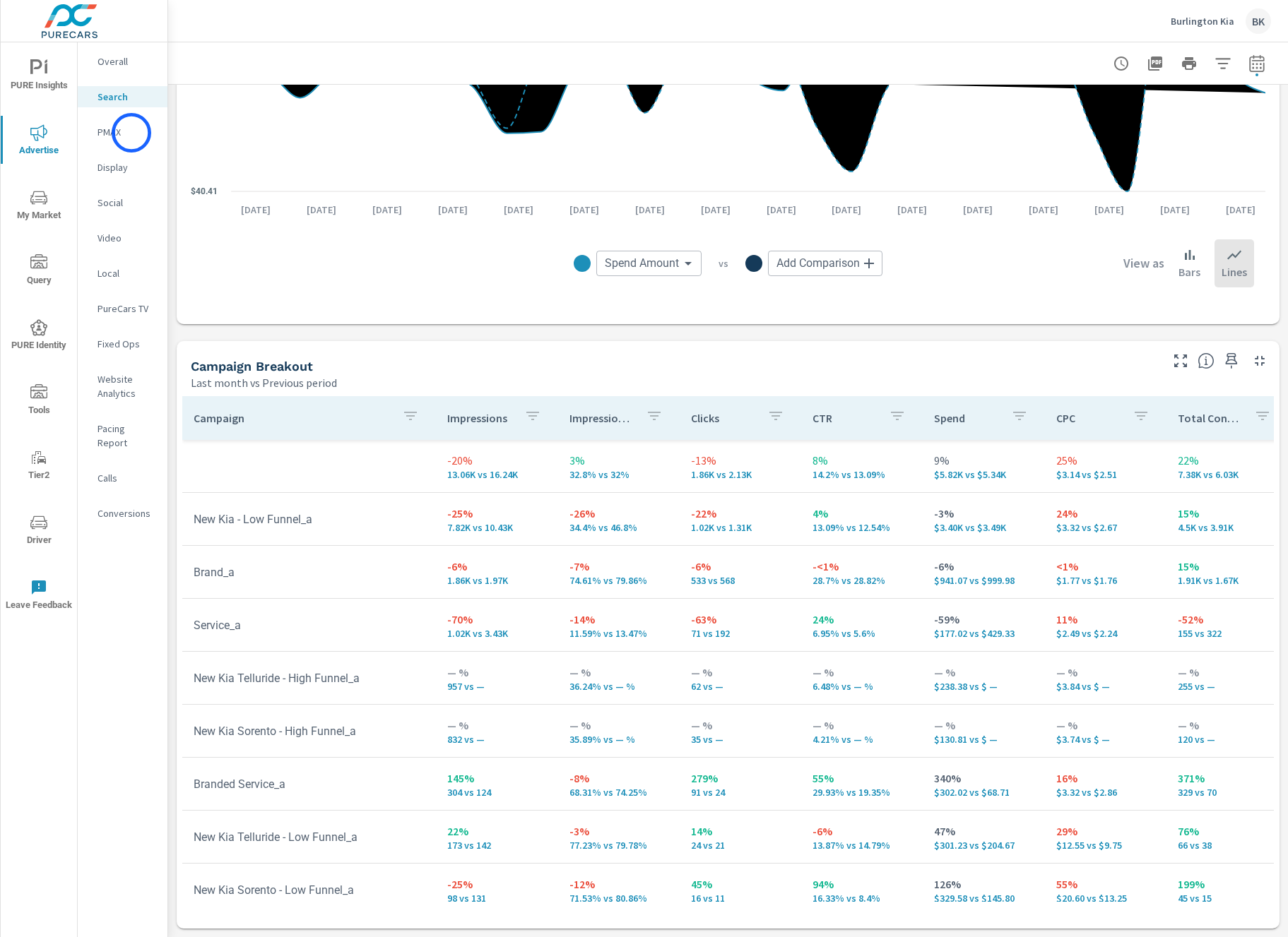
click at [131, 133] on p "PMAX" at bounding box center [127, 132] width 59 height 14
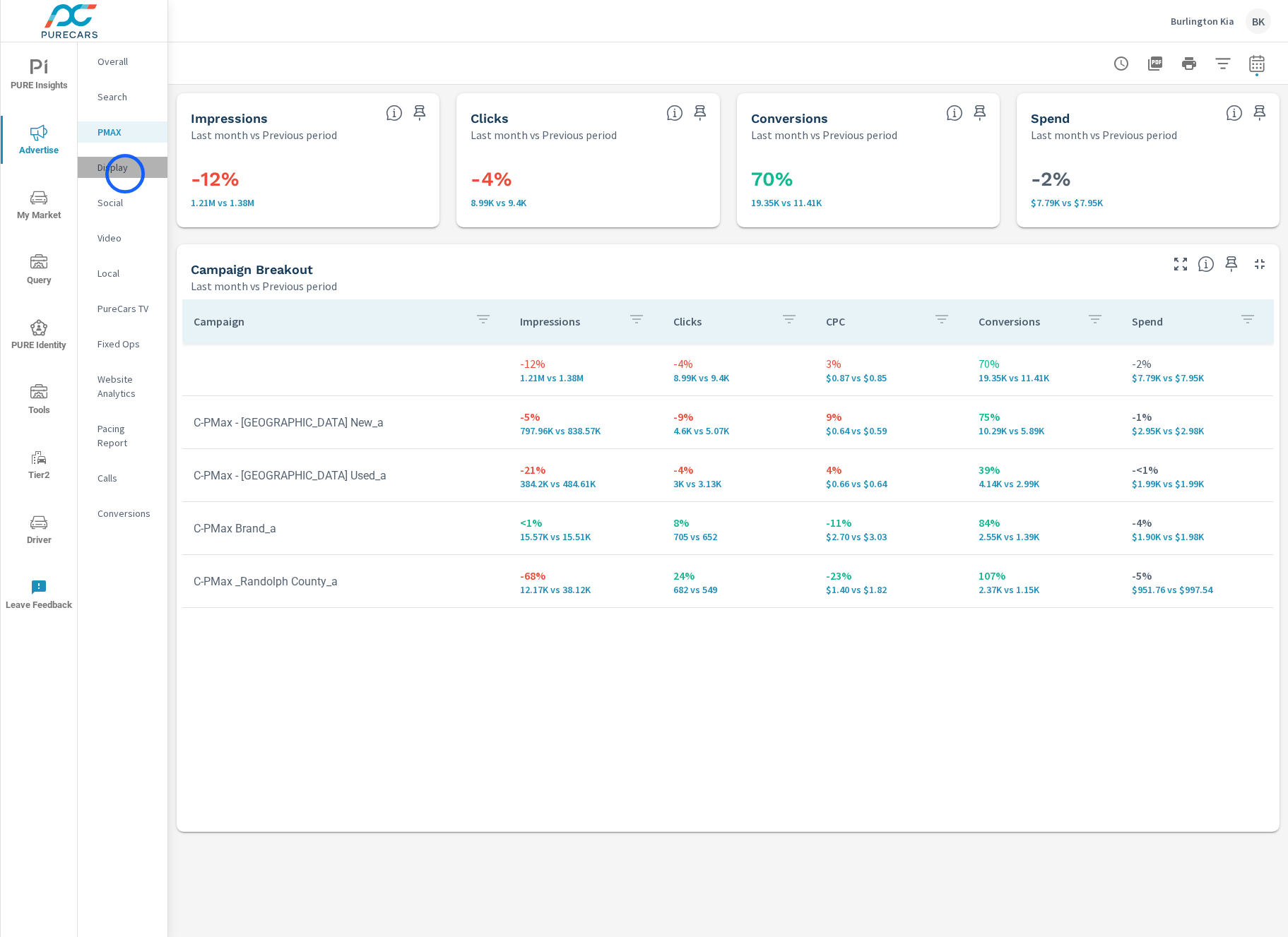
click at [125, 174] on p "Display" at bounding box center [127, 167] width 59 height 14
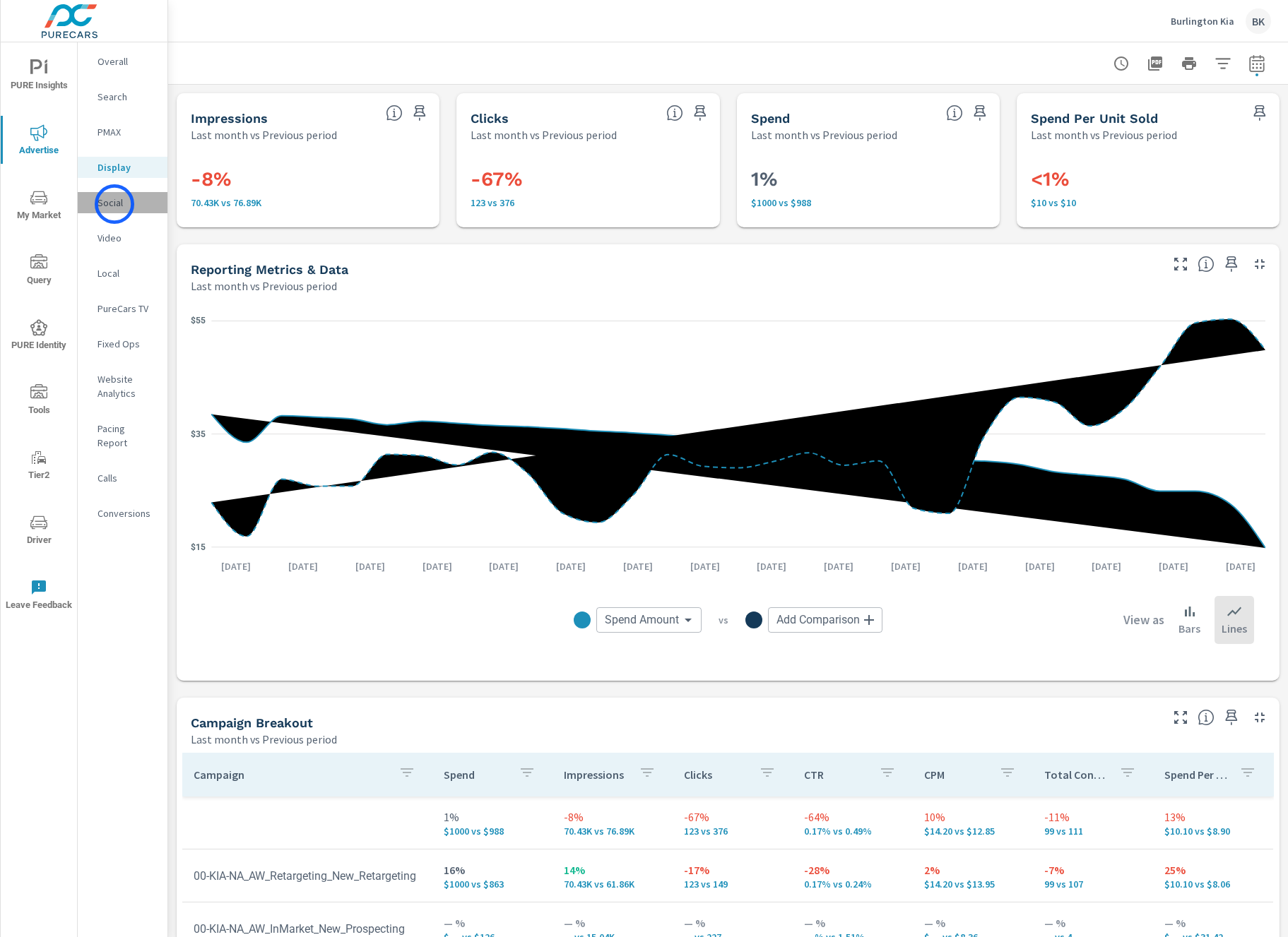
click at [114, 204] on p "Social" at bounding box center [127, 202] width 59 height 14
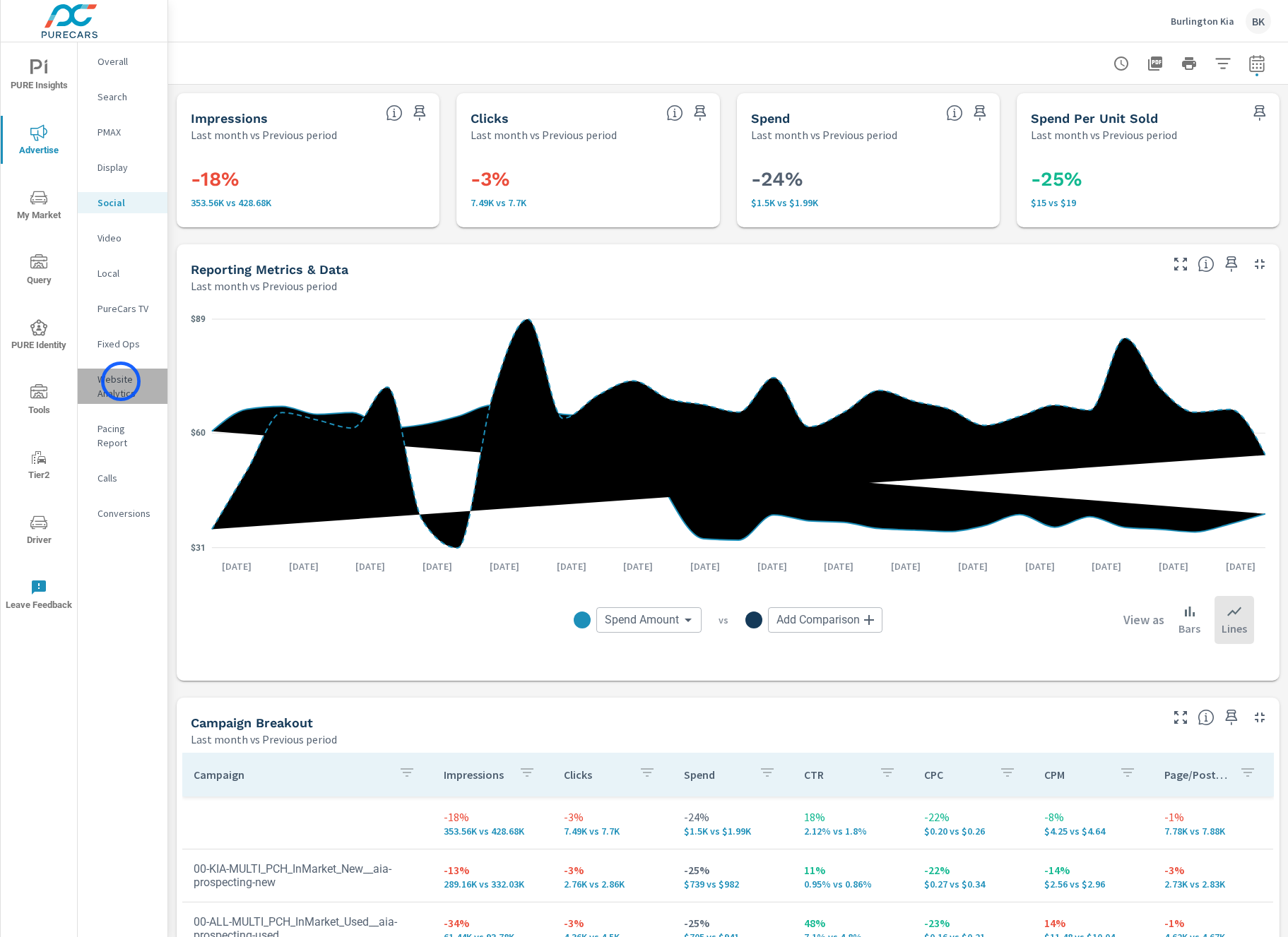
click at [120, 381] on p "Website Analytics" at bounding box center [127, 386] width 59 height 28
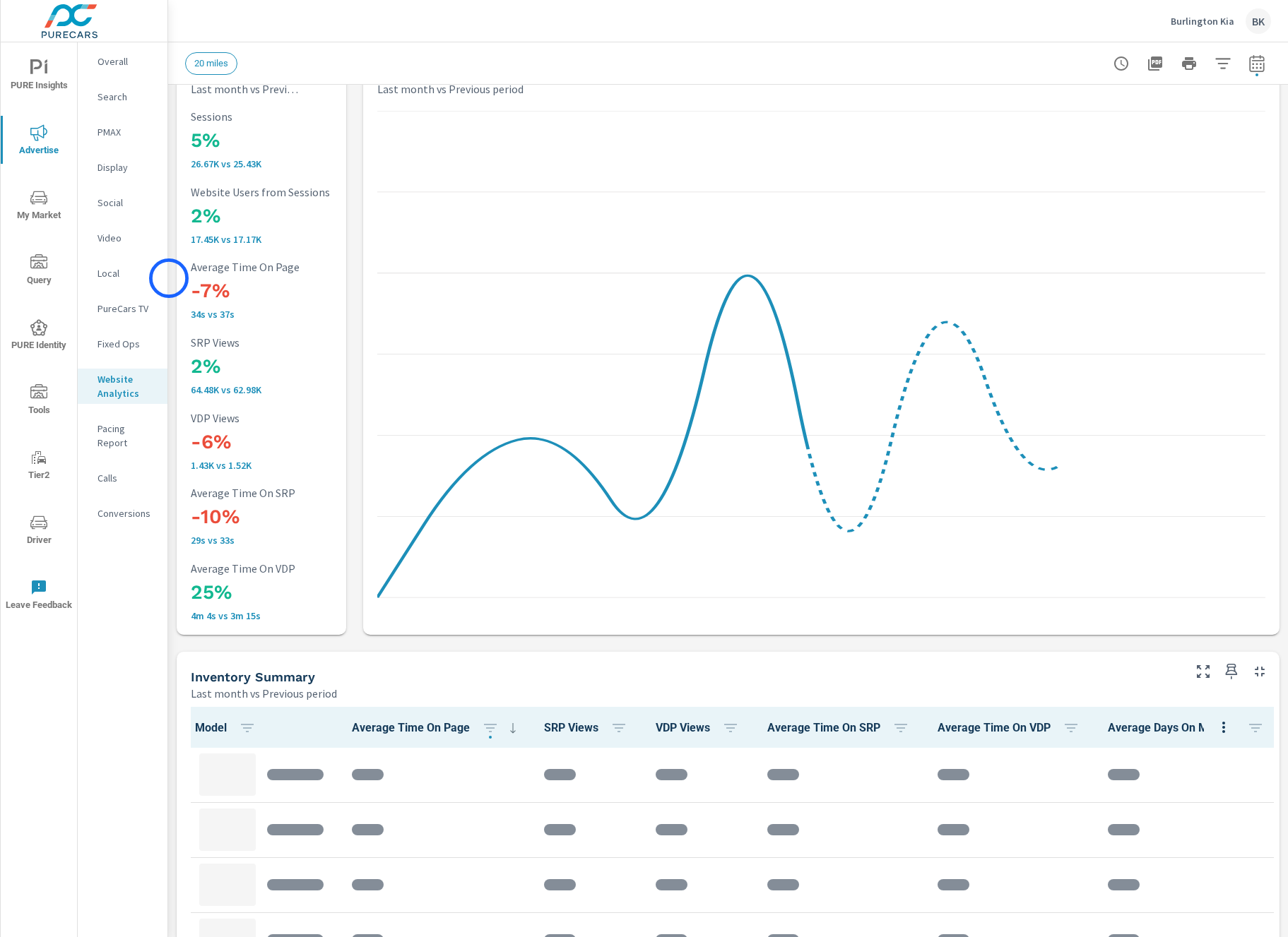
scroll to position [54, 0]
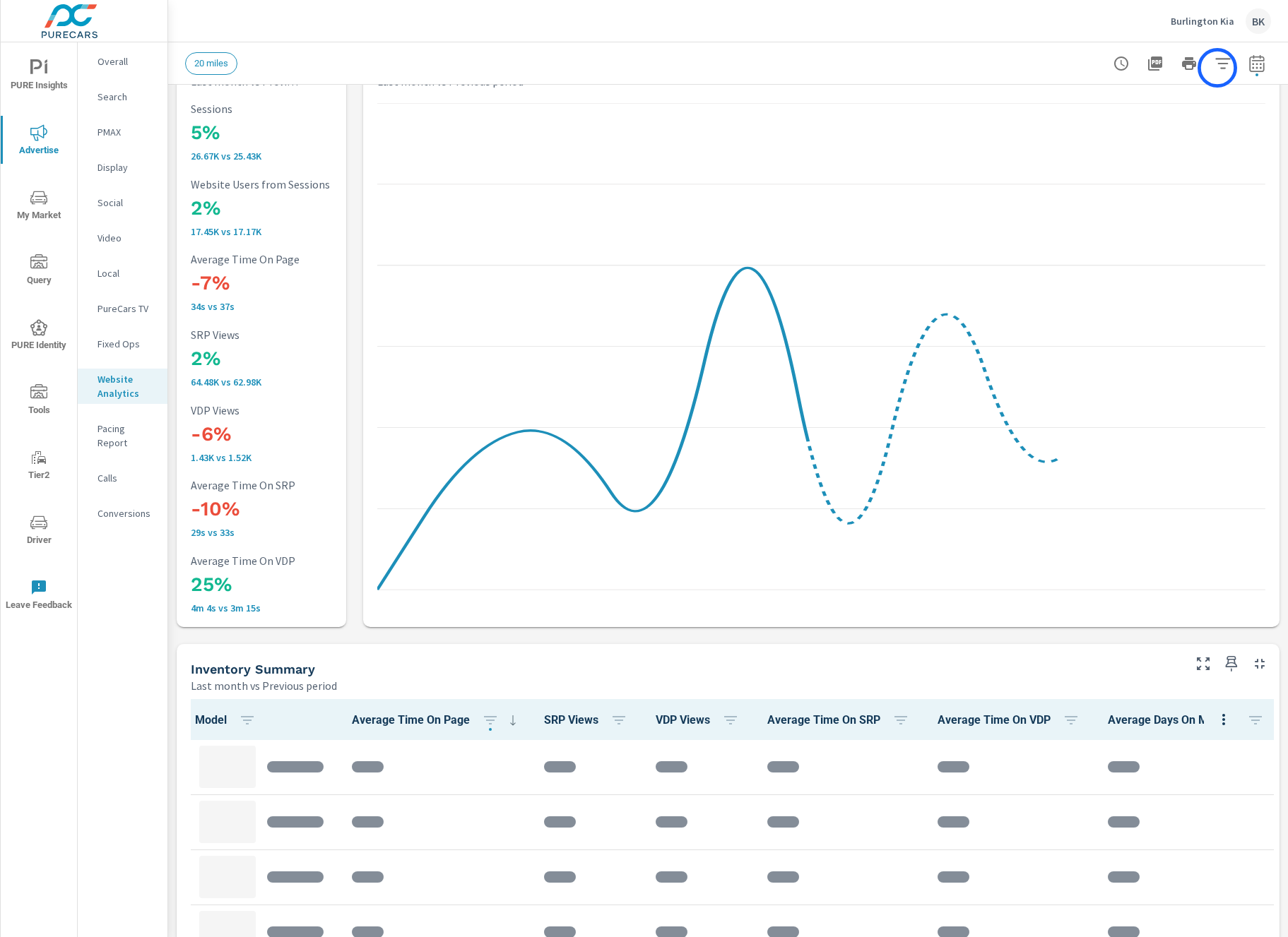
click at [1220, 67] on icon "button" at bounding box center [1221, 63] width 17 height 17
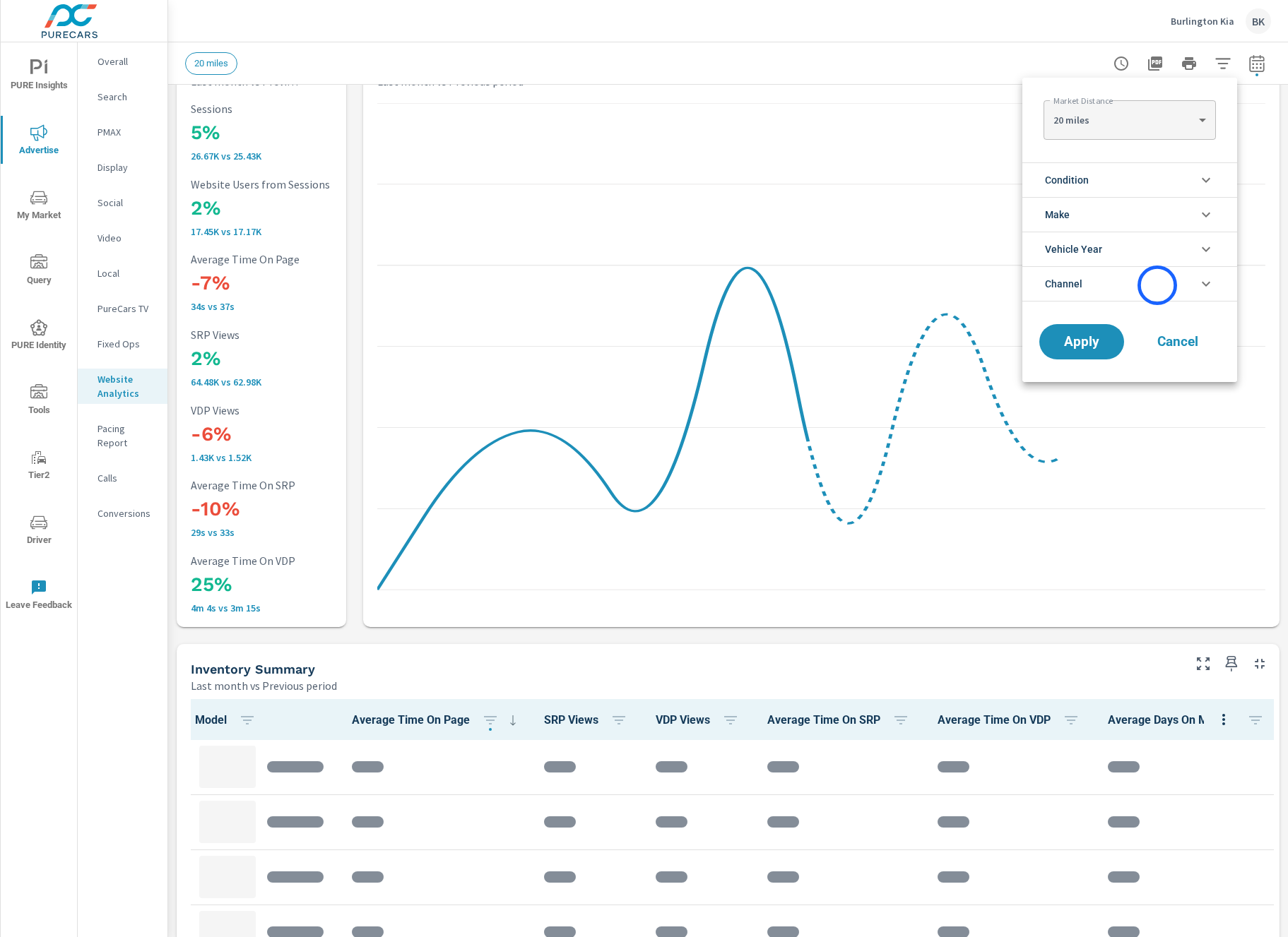
click at [1157, 286] on li "Channel" at bounding box center [1130, 284] width 215 height 35
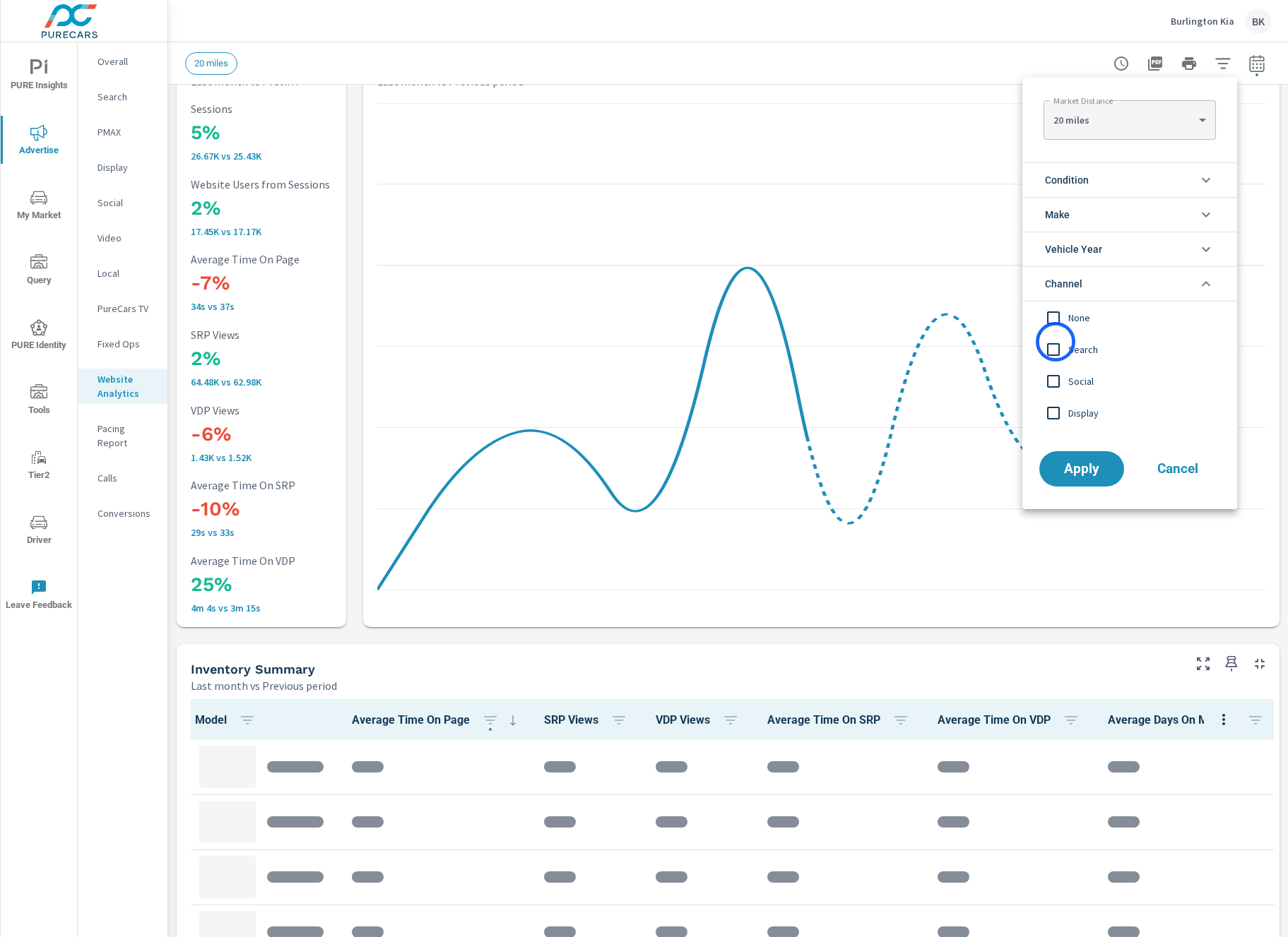
click at [1055, 342] on input "filter options" at bounding box center [1053, 349] width 29 height 29
click at [1055, 373] on input "filter options" at bounding box center [1053, 381] width 29 height 29
click at [1052, 410] on input "filter options" at bounding box center [1053, 413] width 29 height 29
click at [1086, 464] on span "Apply" at bounding box center [1081, 469] width 58 height 14
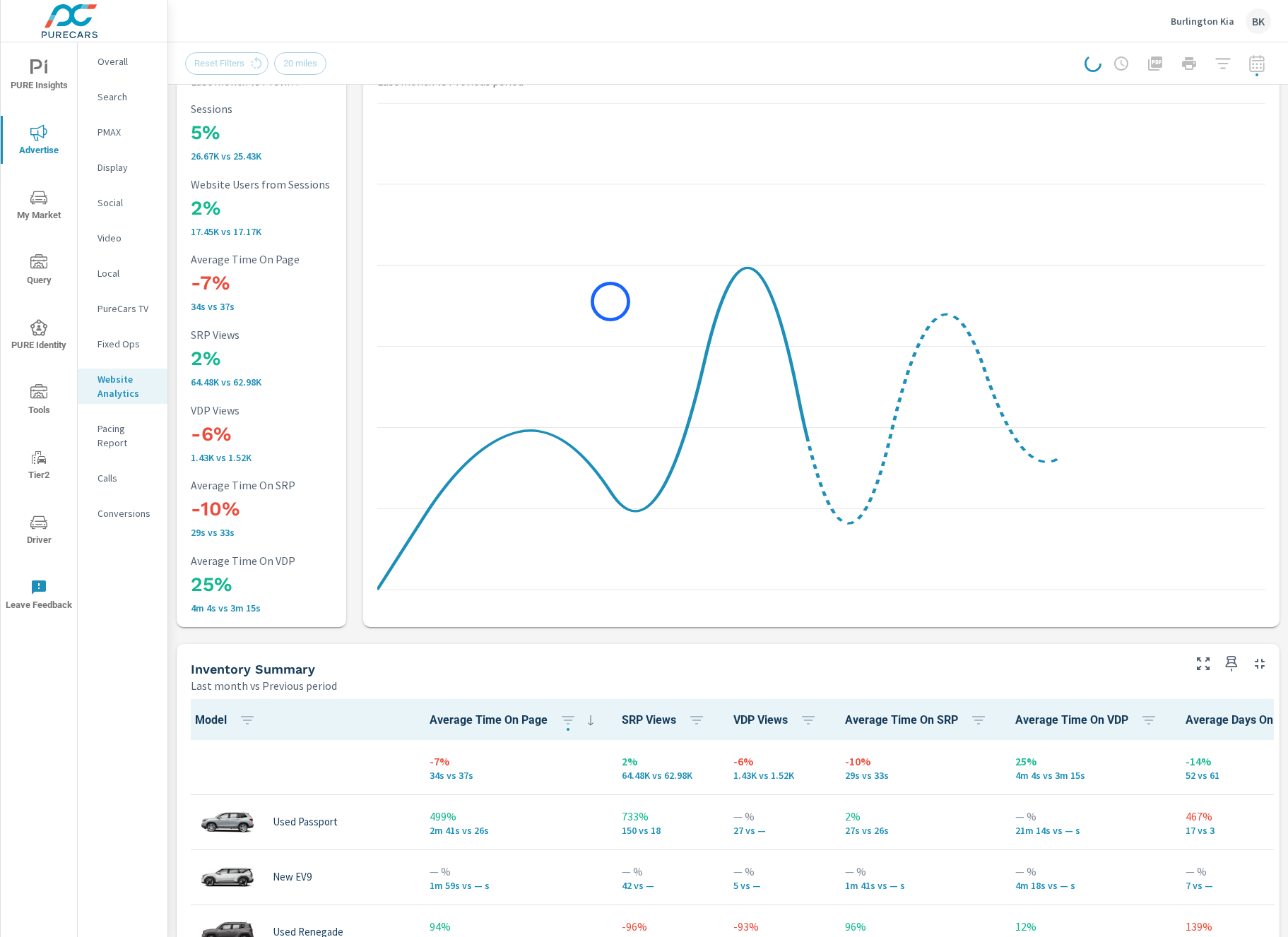
scroll to position [1, 0]
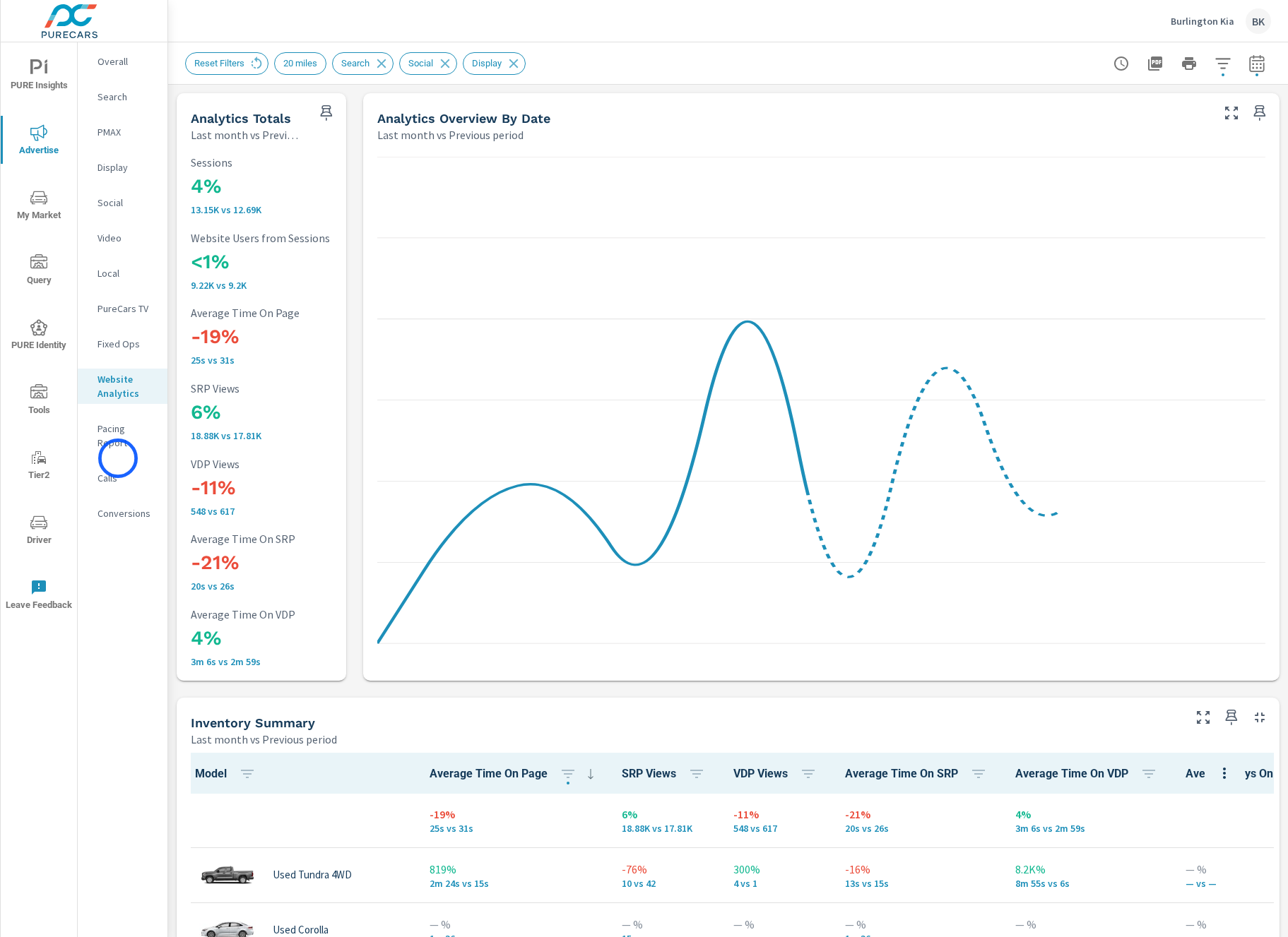
click at [118, 471] on p "Calls" at bounding box center [127, 478] width 59 height 14
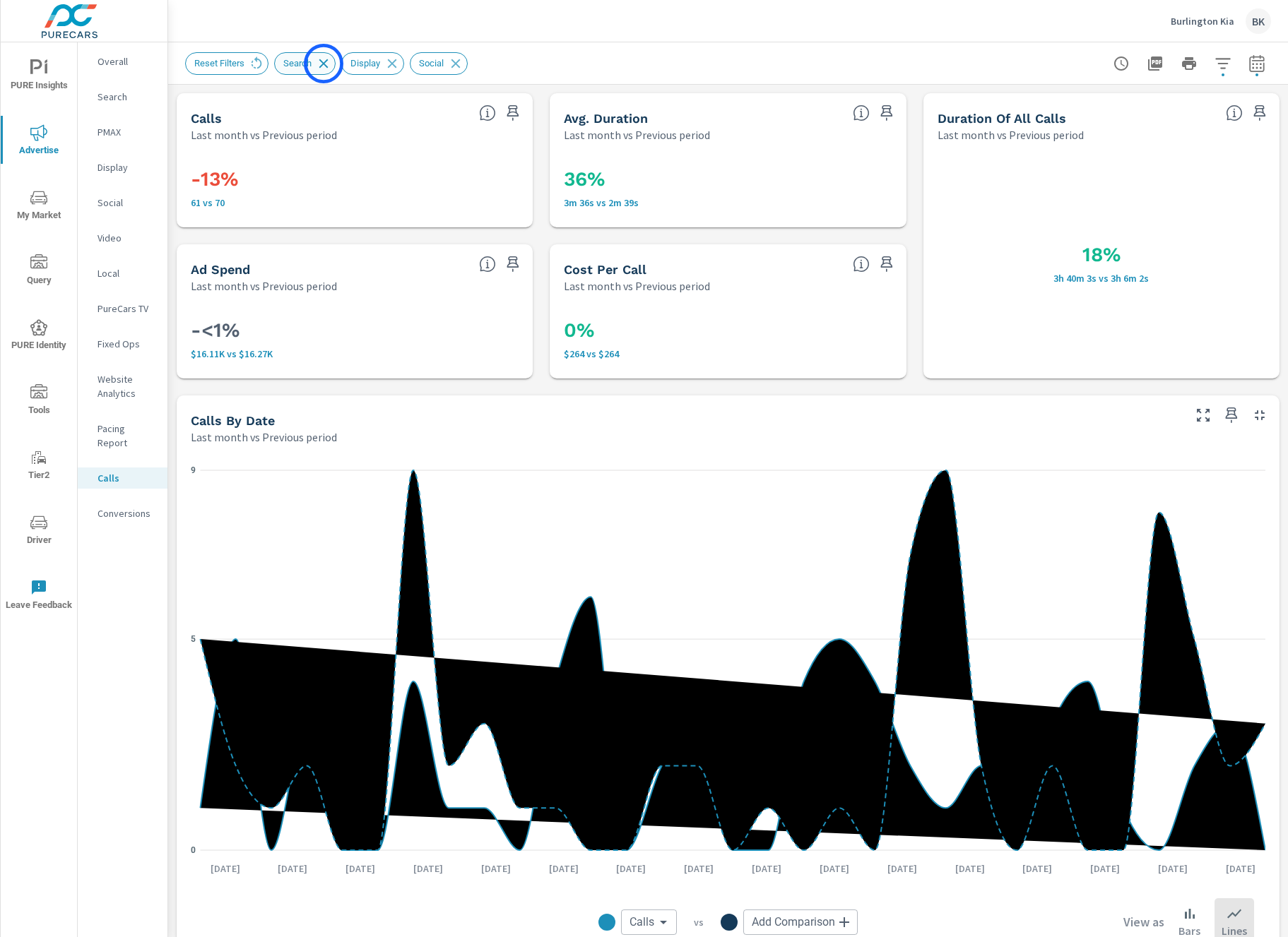
click at [324, 64] on icon at bounding box center [324, 64] width 16 height 16
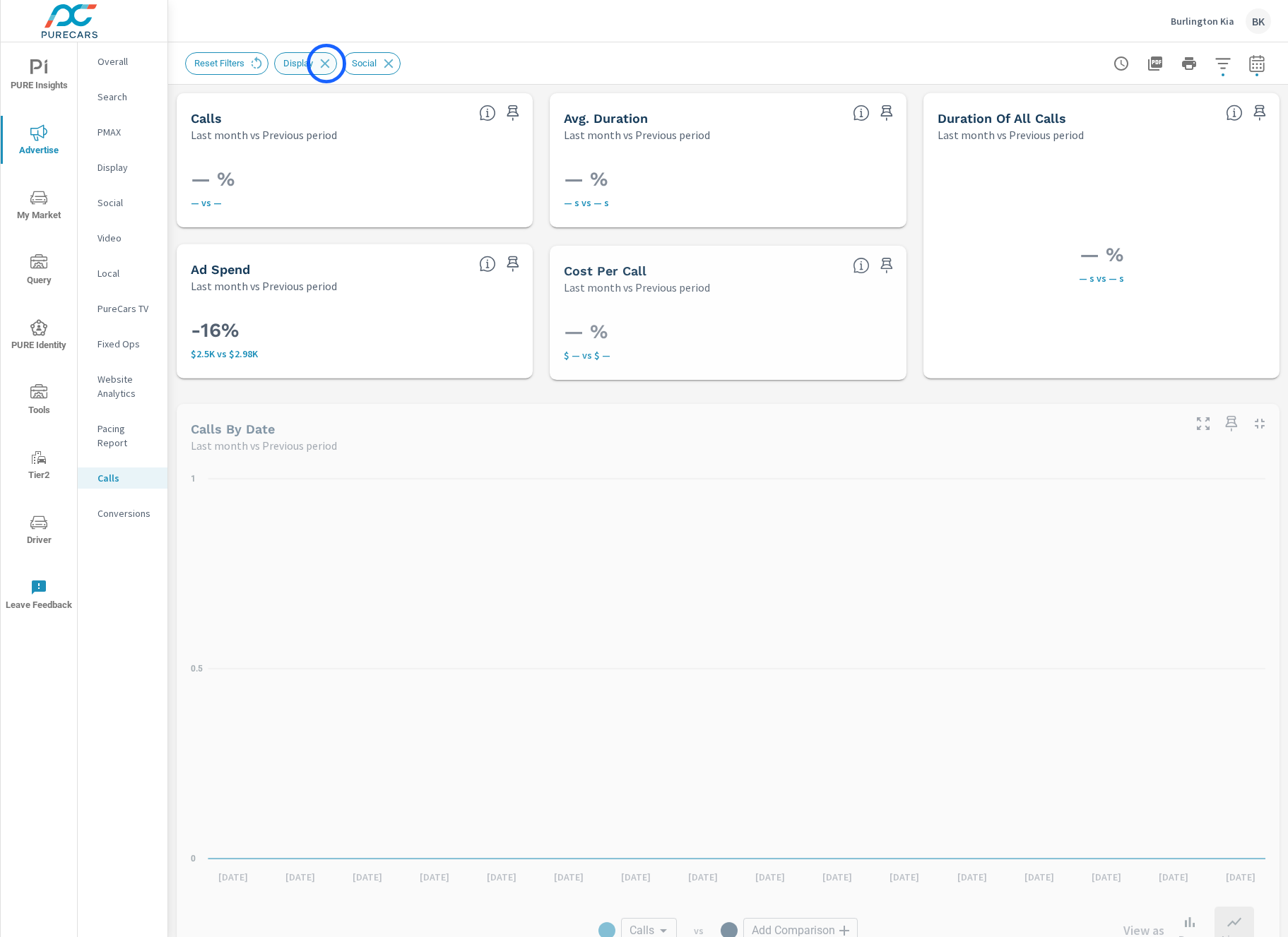
click at [327, 64] on icon at bounding box center [325, 64] width 16 height 16
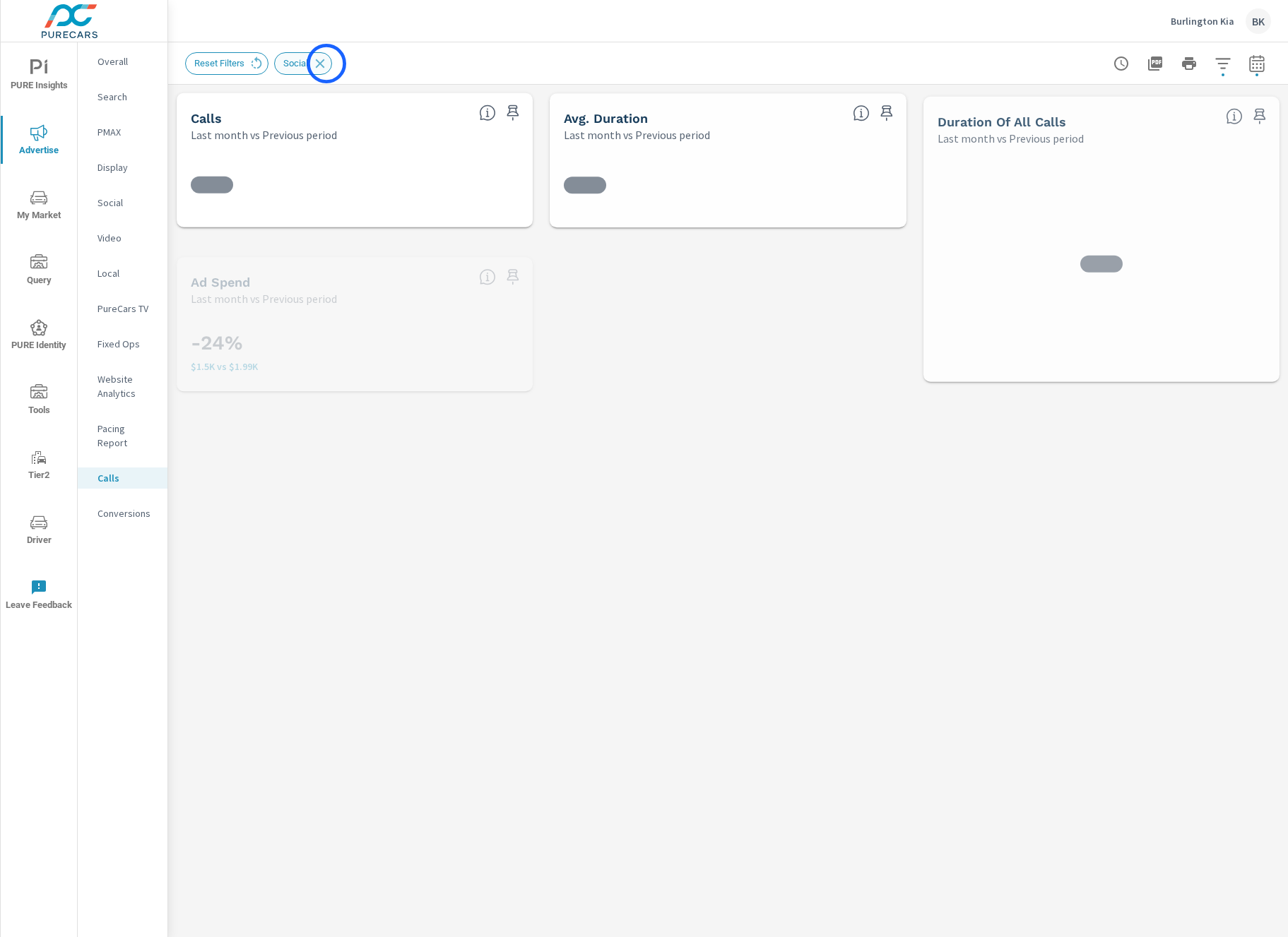
click at [327, 64] on icon at bounding box center [320, 64] width 16 height 16
